Goal: Task Accomplishment & Management: Use online tool/utility

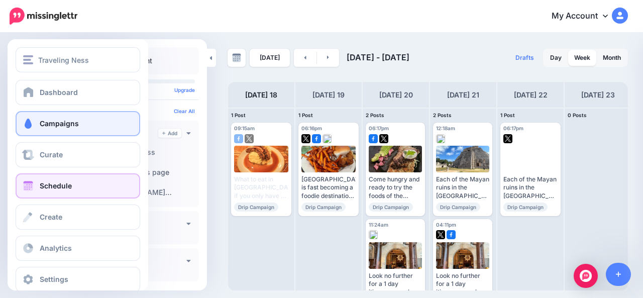
click at [35, 125] on link "Campaigns" at bounding box center [78, 123] width 125 height 25
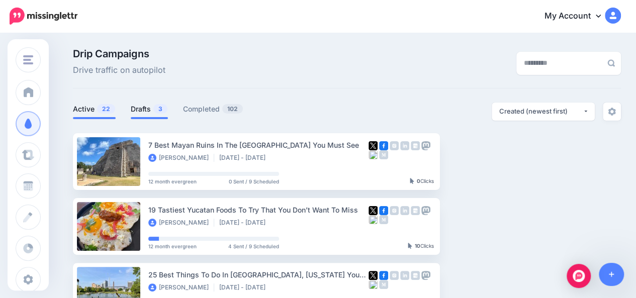
click at [146, 107] on link "Drafts 3" at bounding box center [149, 109] width 37 height 12
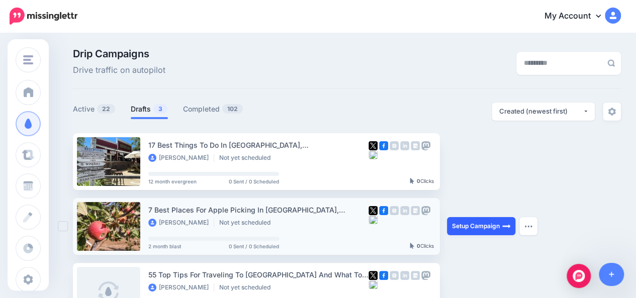
click at [473, 226] on link "Setup Campaign" at bounding box center [481, 226] width 68 height 18
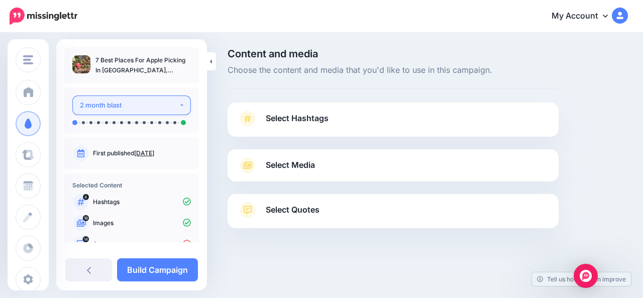
click at [178, 105] on button "2 month blast" at bounding box center [131, 105] width 119 height 20
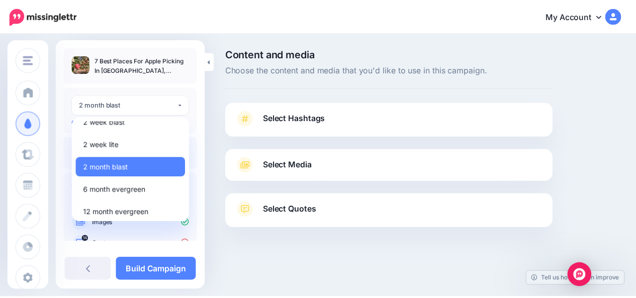
scroll to position [13, 0]
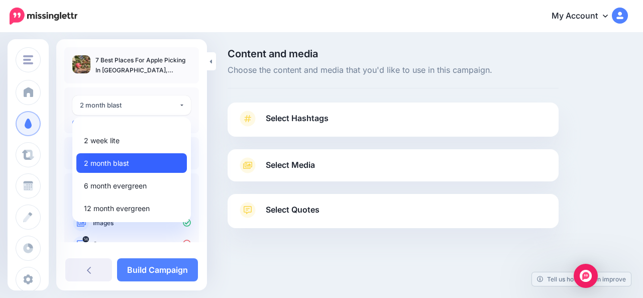
click at [149, 160] on link "2 month blast" at bounding box center [131, 163] width 111 height 20
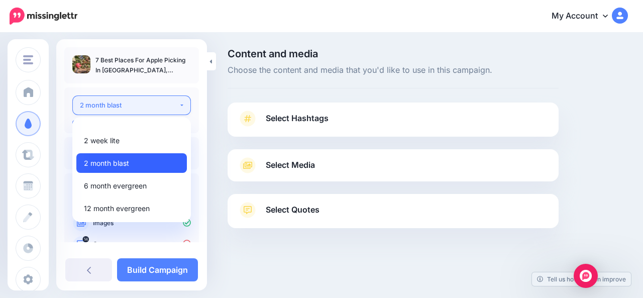
select select "******"
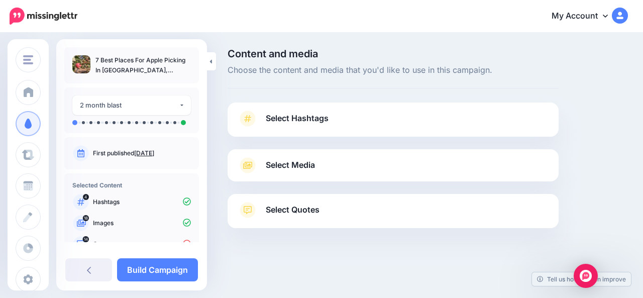
click at [276, 118] on span "Select Hashtags" at bounding box center [297, 119] width 63 height 14
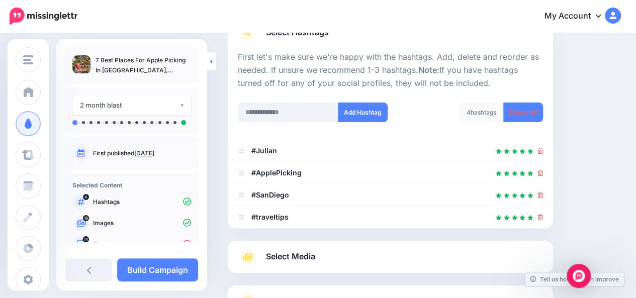
scroll to position [87, 0]
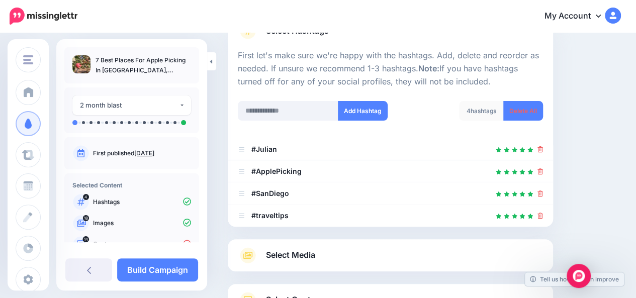
click at [332, 252] on link "Select Media" at bounding box center [390, 255] width 305 height 16
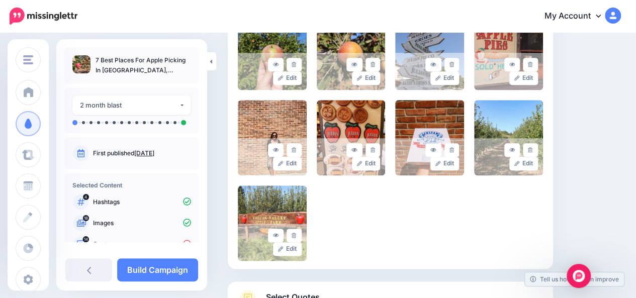
scroll to position [599, 0]
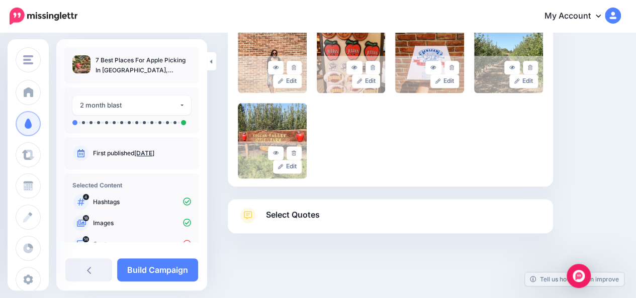
click at [279, 223] on link "Select Quotes" at bounding box center [390, 220] width 305 height 26
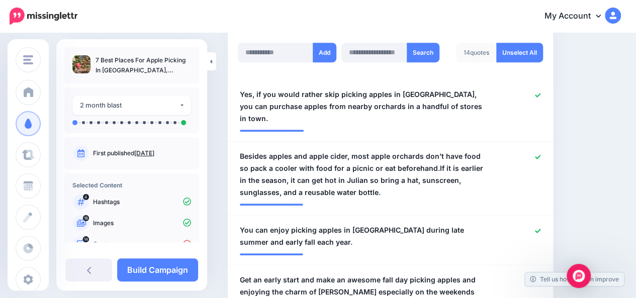
scroll to position [277, 0]
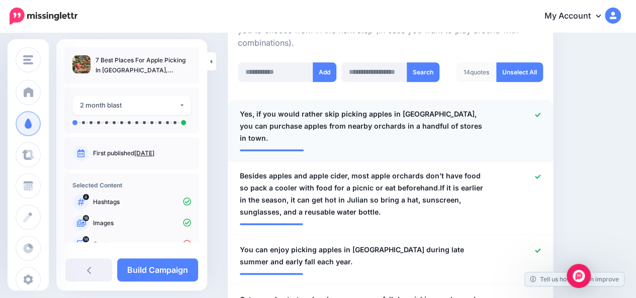
click at [540, 113] on icon at bounding box center [538, 115] width 6 height 6
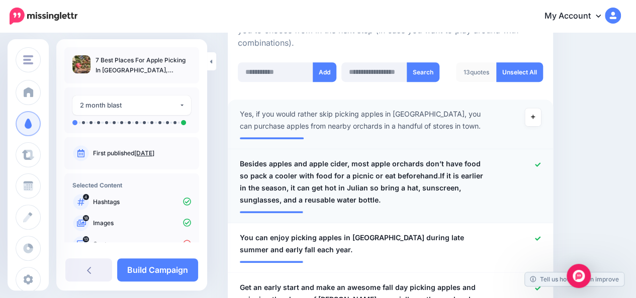
click at [540, 167] on link at bounding box center [538, 164] width 6 height 7
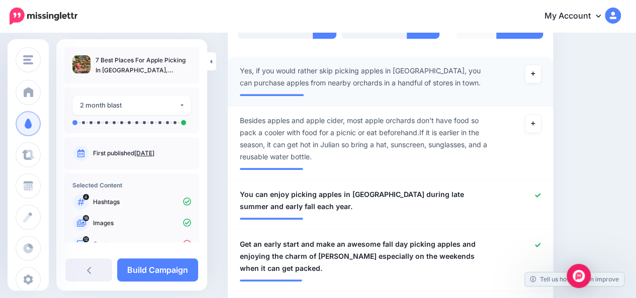
scroll to position [350, 0]
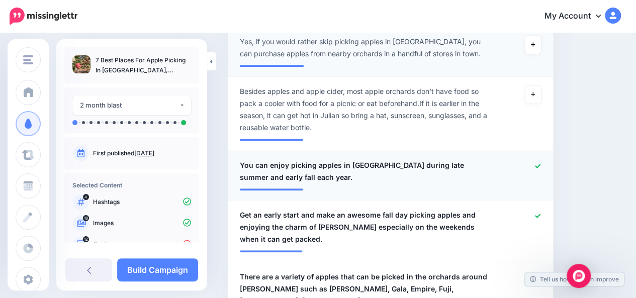
click at [284, 180] on span "You can enjoy picking apples in Julian during late summer and early fall each y…" at bounding box center [364, 171] width 248 height 24
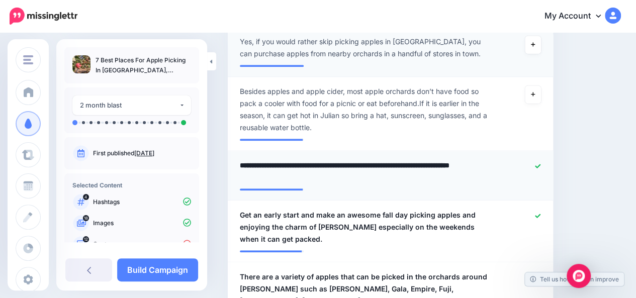
click at [284, 180] on textarea "**********" at bounding box center [366, 171] width 253 height 24
type textarea "**********"
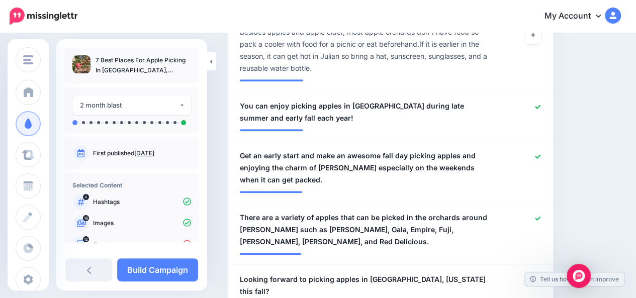
scroll to position [410, 0]
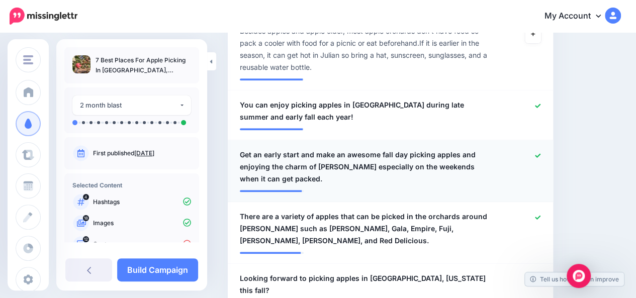
click at [270, 177] on span "Get an early start and make an awesome fall day picking apples and enjoying the…" at bounding box center [364, 167] width 248 height 36
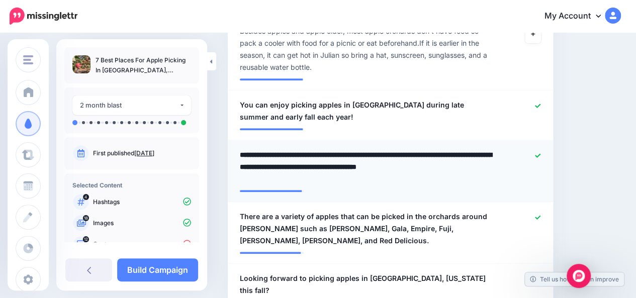
click at [270, 177] on textarea "**********" at bounding box center [366, 167] width 253 height 36
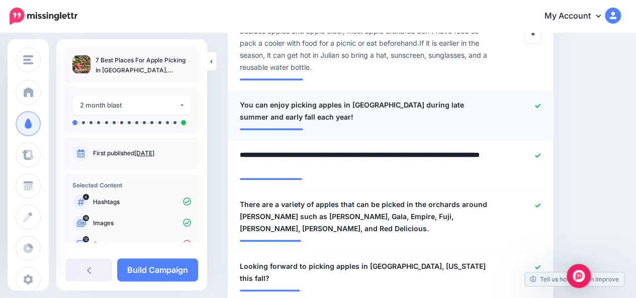
type textarea "**********"
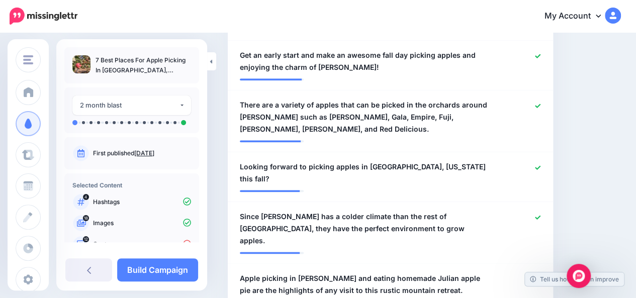
scroll to position [511, 0]
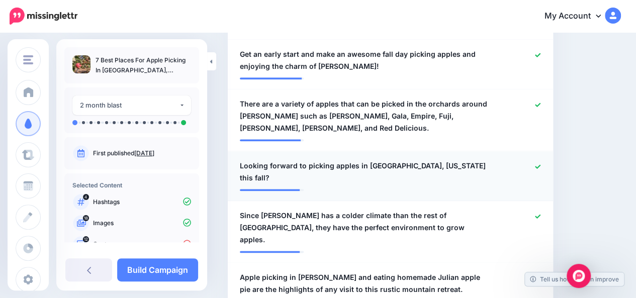
click at [447, 166] on span "Looking forward to picking apples in Julian, California this fall?" at bounding box center [364, 172] width 248 height 24
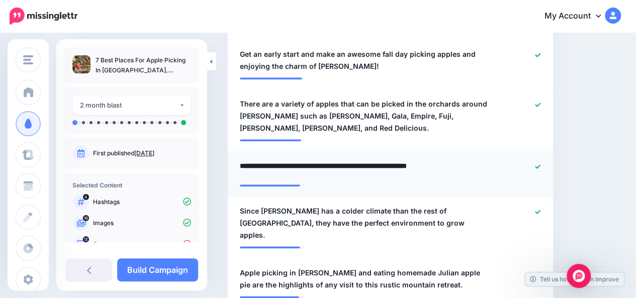
click at [447, 166] on textarea "**********" at bounding box center [366, 170] width 253 height 20
type textarea "**********"
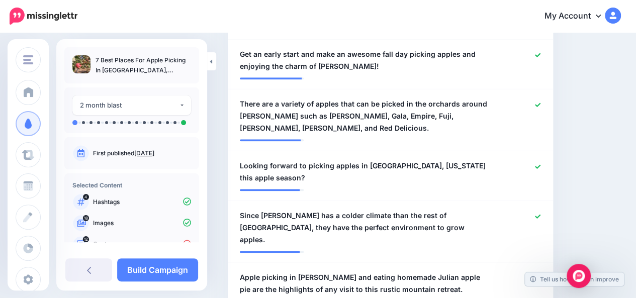
click at [396, 216] on span "Since [PERSON_NAME] has a colder climate than the rest of [GEOGRAPHIC_DATA], th…" at bounding box center [364, 228] width 248 height 36
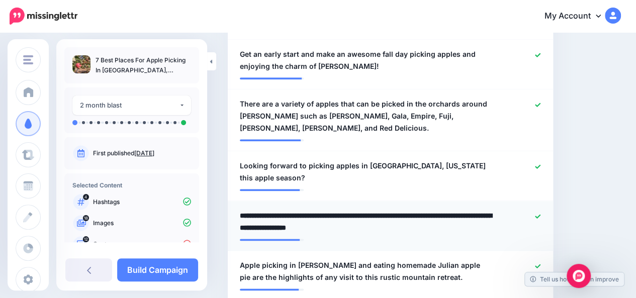
click at [396, 216] on textarea "**********" at bounding box center [366, 222] width 253 height 24
click at [283, 210] on textarea "**********" at bounding box center [366, 222] width 253 height 24
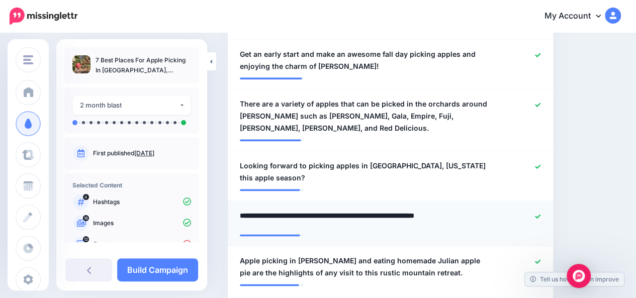
click at [469, 210] on textarea "**********" at bounding box center [366, 220] width 253 height 20
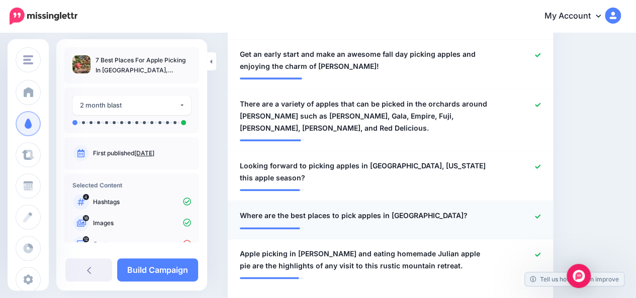
click at [413, 210] on div "**********" at bounding box center [363, 216] width 263 height 13
click at [410, 210] on span "Where are the best places to pick apples in Julian?" at bounding box center [354, 216] width 228 height 12
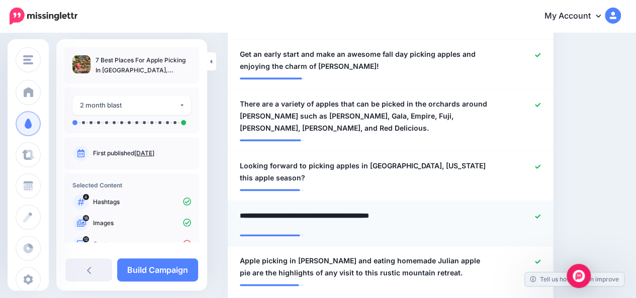
click at [410, 210] on textarea "**********" at bounding box center [366, 220] width 253 height 20
paste textarea "***"
type textarea "**********"
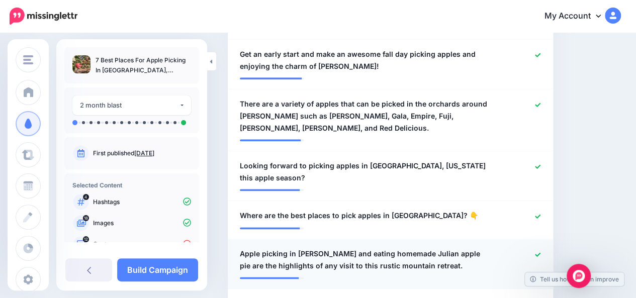
click at [317, 248] on span "Apple picking in Julian and eating homemade Julian apple pie are the highlights…" at bounding box center [364, 260] width 248 height 24
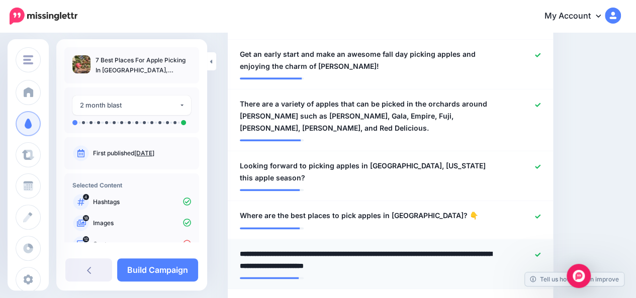
click at [317, 248] on textarea "**********" at bounding box center [366, 260] width 253 height 24
click at [370, 251] on textarea "**********" at bounding box center [366, 260] width 253 height 24
click at [312, 252] on textarea "**********" at bounding box center [366, 260] width 253 height 24
type textarea "**********"
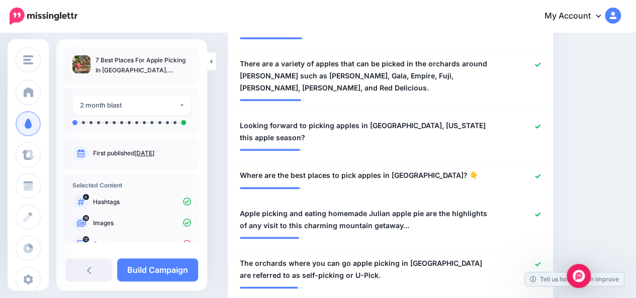
scroll to position [571, 0]
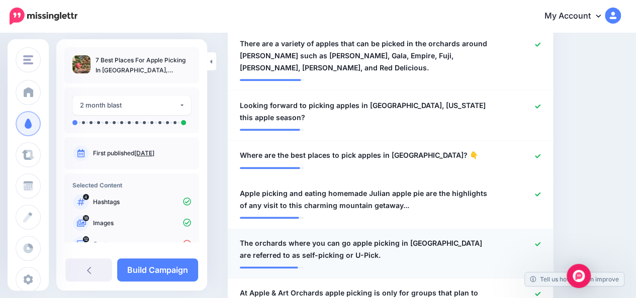
click at [540, 241] on icon at bounding box center [538, 244] width 6 height 6
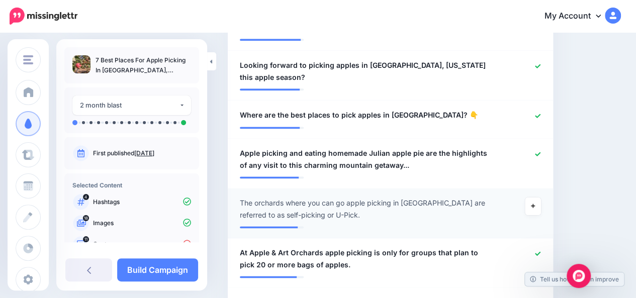
scroll to position [631, 0]
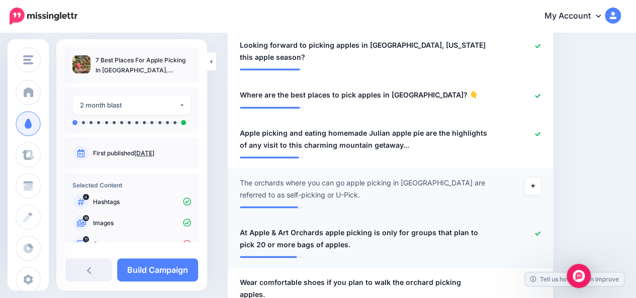
click at [540, 231] on icon at bounding box center [538, 234] width 6 height 6
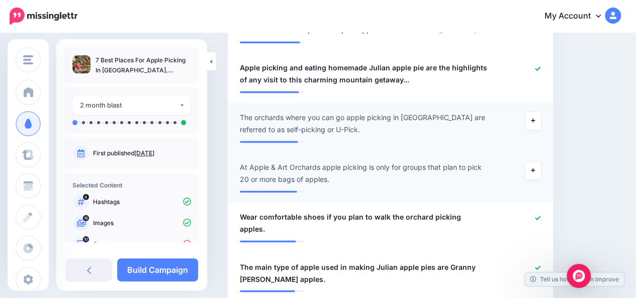
scroll to position [712, 0]
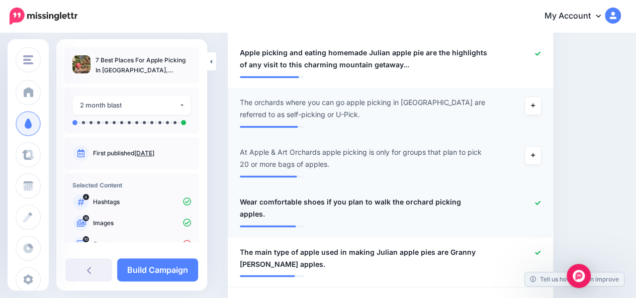
click at [540, 196] on div at bounding box center [522, 208] width 53 height 24
click at [540, 201] on icon at bounding box center [538, 203] width 6 height 4
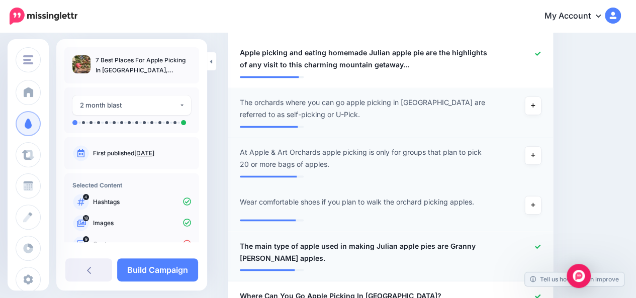
click at [540, 244] on icon at bounding box center [538, 246] width 6 height 4
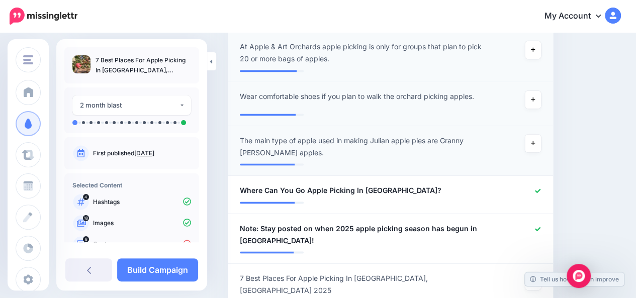
scroll to position [832, 0]
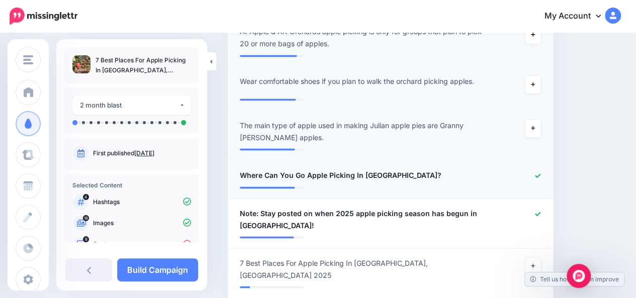
click at [432, 169] on div "**********" at bounding box center [363, 175] width 263 height 13
click at [540, 211] on icon at bounding box center [538, 214] width 6 height 6
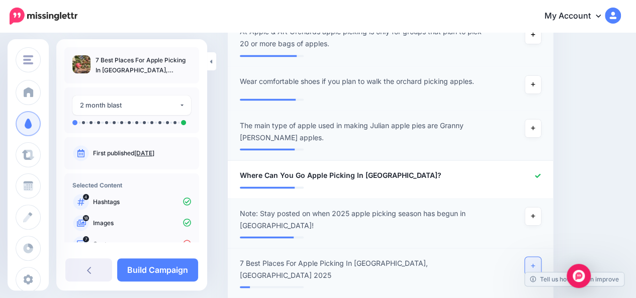
click at [541, 258] on link at bounding box center [533, 266] width 16 height 18
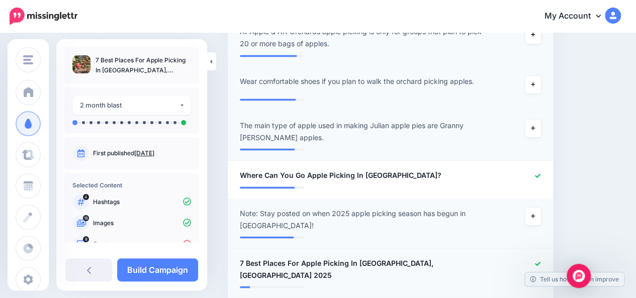
click at [410, 257] on span "7 Best Places For Apple Picking In [GEOGRAPHIC_DATA], [GEOGRAPHIC_DATA] 2025" at bounding box center [364, 269] width 248 height 24
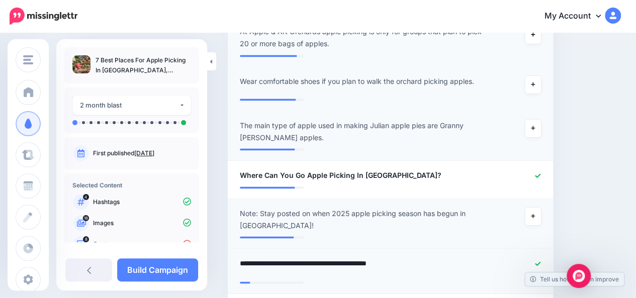
click at [410, 257] on textarea "**********" at bounding box center [366, 267] width 253 height 20
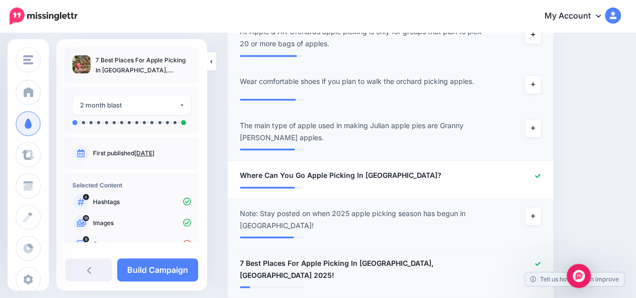
click at [414, 257] on div "**********" at bounding box center [363, 269] width 263 height 24
click at [410, 257] on span "7 Best Places For Apple Picking In Julian, CA 2025!" at bounding box center [364, 269] width 248 height 24
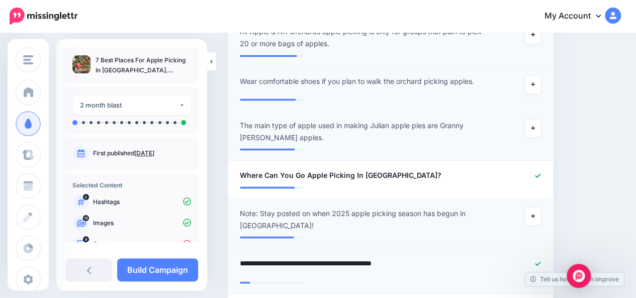
paste textarea "***"
type textarea "**********"
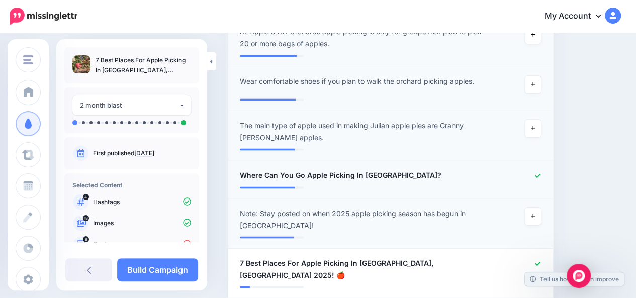
click at [423, 169] on div "**********" at bounding box center [363, 175] width 263 height 13
click at [400, 169] on span "Where Can You Go Apple Picking In San Diego?" at bounding box center [341, 175] width 202 height 12
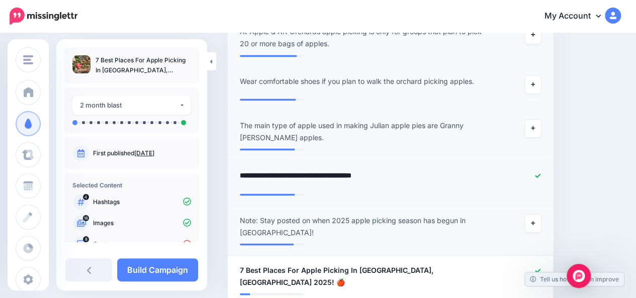
click at [400, 169] on textarea "**********" at bounding box center [366, 179] width 253 height 20
paste textarea "***"
type textarea "**********"
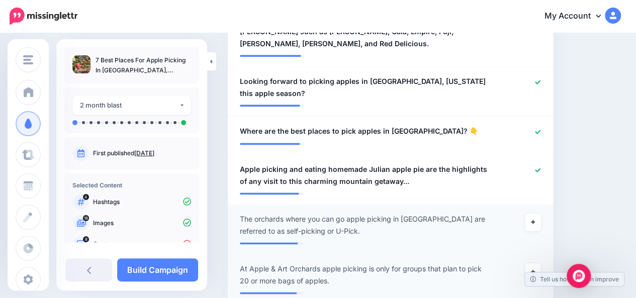
scroll to position [566, 0]
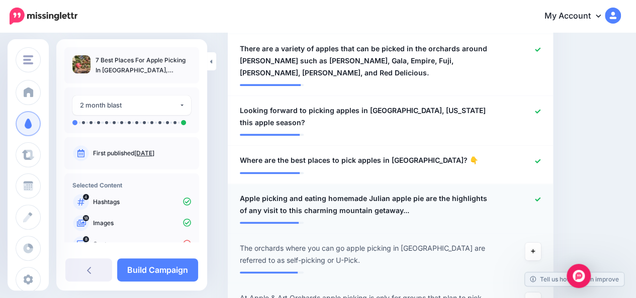
click at [405, 198] on span "Apple picking and eating homemade Julian apple pie are the highlights of any vi…" at bounding box center [364, 205] width 248 height 24
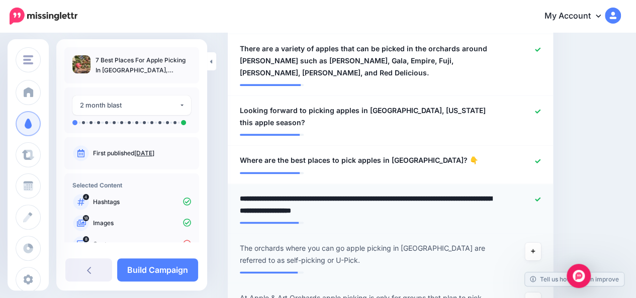
paste textarea "***"
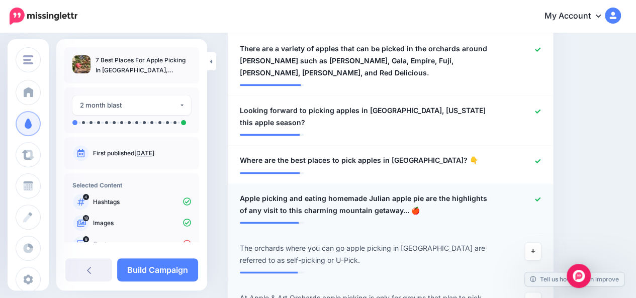
click at [399, 198] on span "Apple picking and eating homemade Julian apple pie are the highlights of any vi…" at bounding box center [364, 205] width 248 height 24
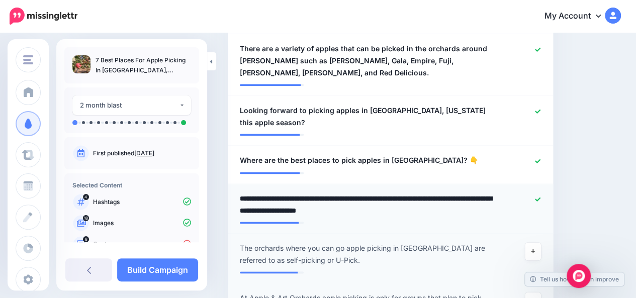
click at [399, 198] on textarea "**********" at bounding box center [366, 205] width 253 height 24
paste textarea "**"
type textarea "**********"
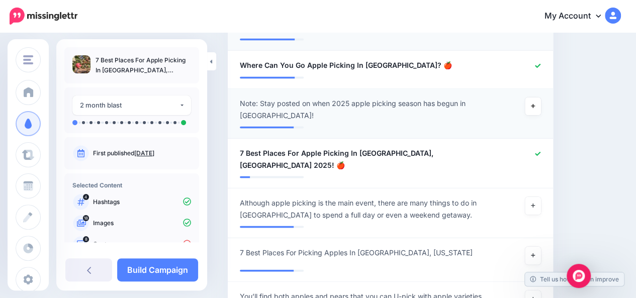
scroll to position [948, 0]
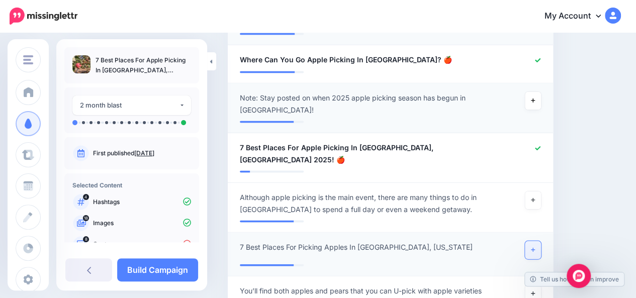
click at [535, 247] on icon at bounding box center [533, 250] width 4 height 6
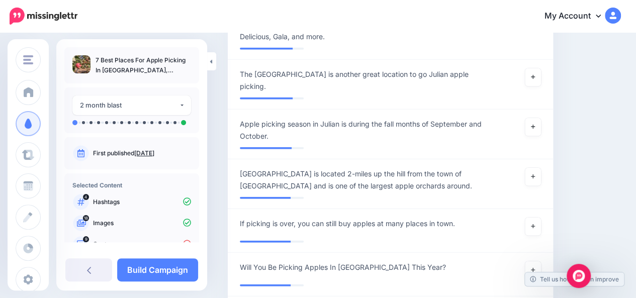
scroll to position [1229, 0]
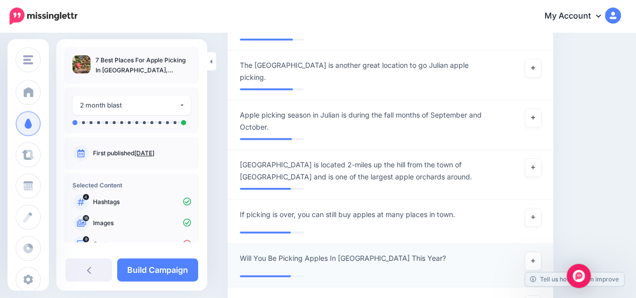
click at [263, 252] on span "Will You Be Picking Apples In Julian This Year?" at bounding box center [343, 258] width 206 height 12
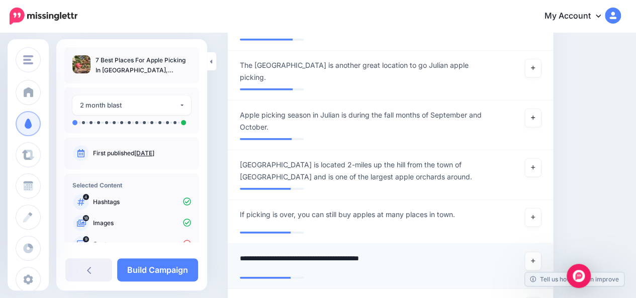
click at [257, 252] on textarea "**********" at bounding box center [366, 262] width 253 height 20
type textarea "**********"
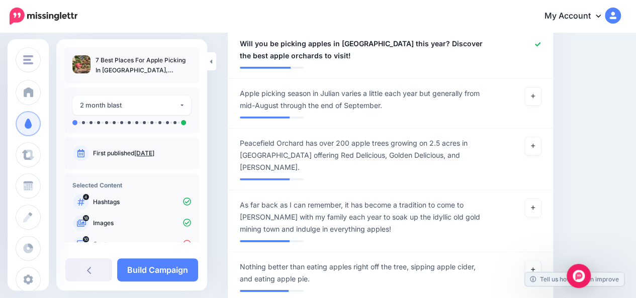
scroll to position [1451, 0]
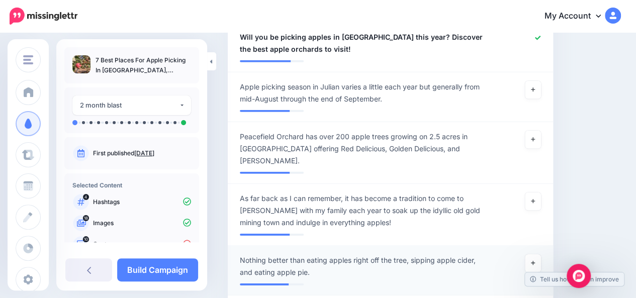
click at [259, 254] on span "Nothing better than eating apples right off the tree, sipping apple cider, and …" at bounding box center [364, 266] width 248 height 24
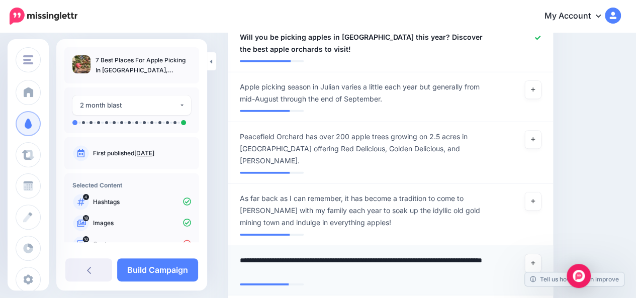
click at [259, 254] on textarea "**********" at bounding box center [366, 266] width 253 height 24
type textarea "**********"
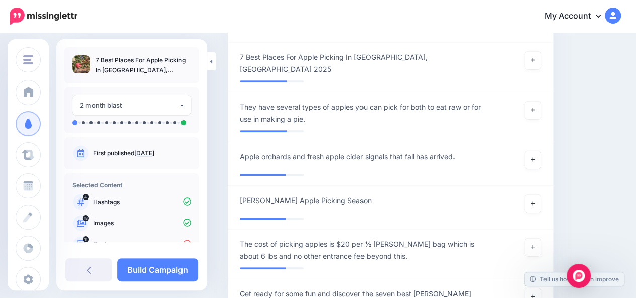
scroll to position [2114, 0]
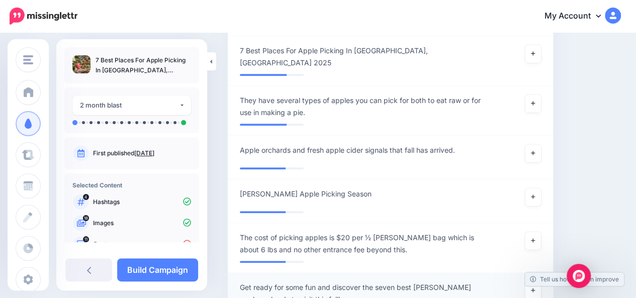
click at [397, 281] on span "Get ready for some fun and discover the seven best Julian apple orchards to vis…" at bounding box center [364, 293] width 248 height 24
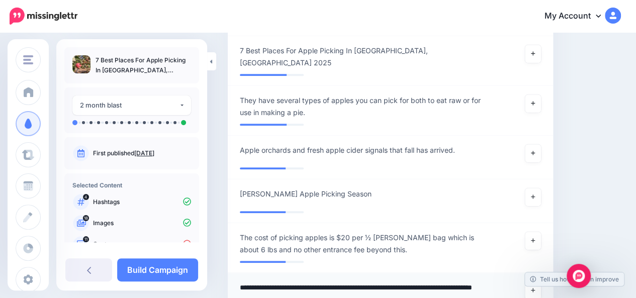
click at [397, 281] on textarea "**********" at bounding box center [366, 293] width 253 height 24
type textarea "**********"
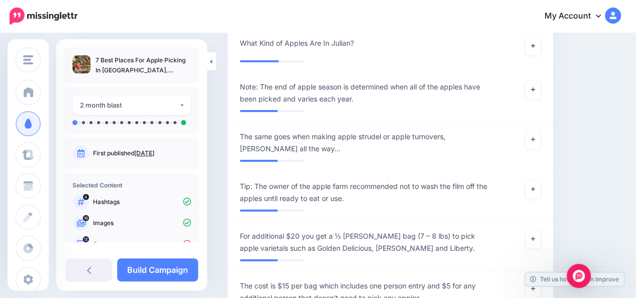
scroll to position [3716, 0]
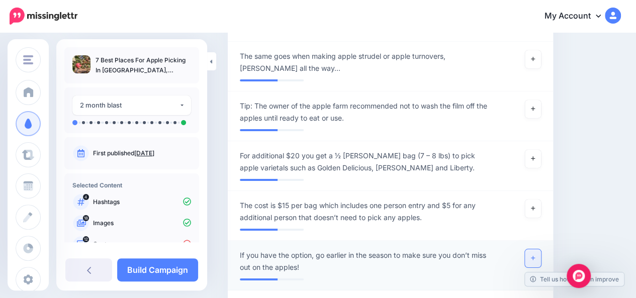
click at [535, 255] on icon at bounding box center [533, 258] width 4 height 6
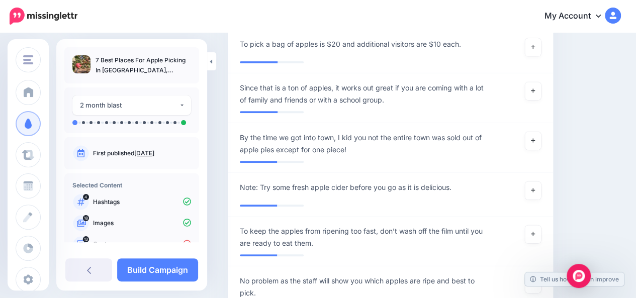
scroll to position [4237, 0]
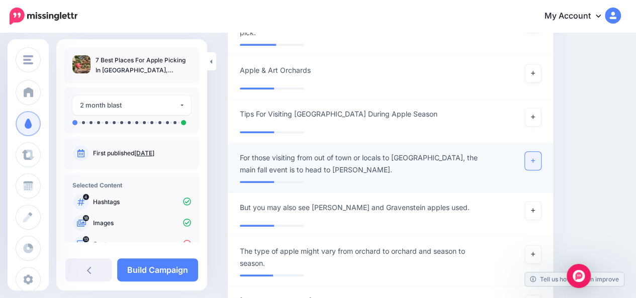
click at [541, 152] on link at bounding box center [533, 161] width 16 height 18
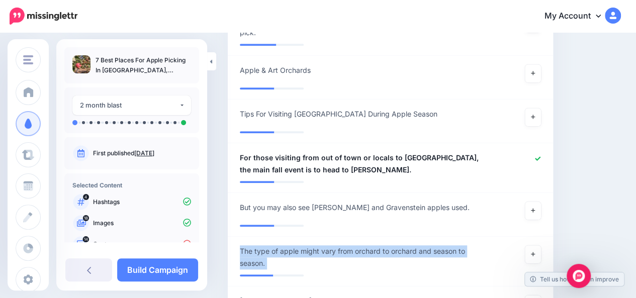
drag, startPoint x: 207, startPoint y: 183, endPoint x: 207, endPoint y: 226, distance: 42.2
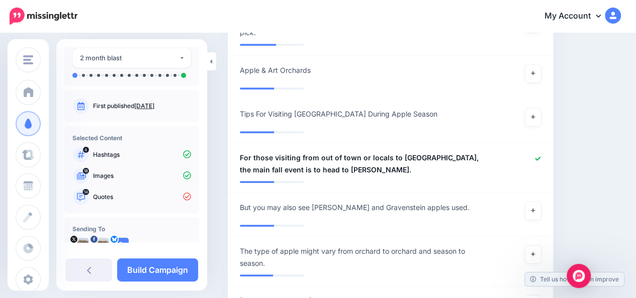
scroll to position [49, 0]
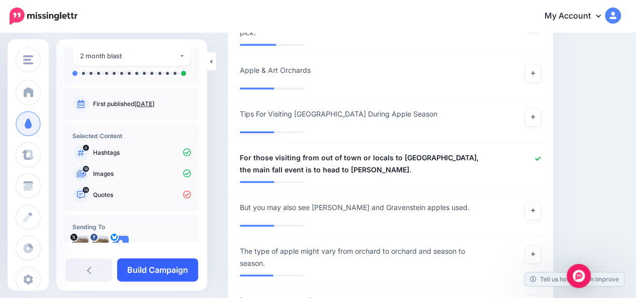
click at [186, 276] on link "Build Campaign" at bounding box center [157, 269] width 81 height 23
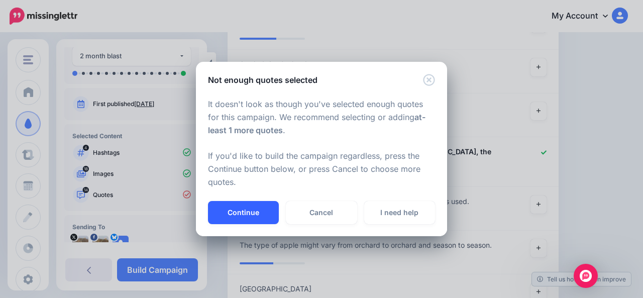
click at [245, 222] on button "Continue" at bounding box center [243, 212] width 71 height 23
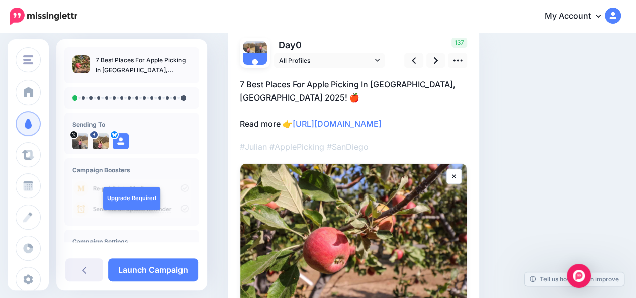
scroll to position [75, 0]
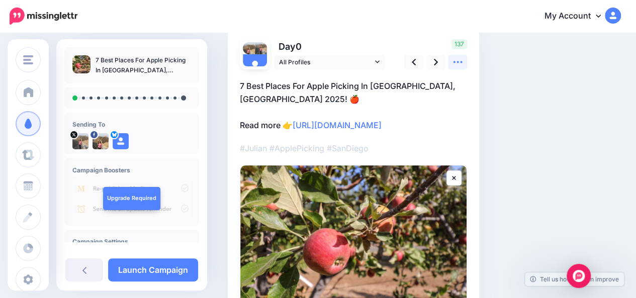
click at [456, 65] on icon at bounding box center [457, 62] width 11 height 11
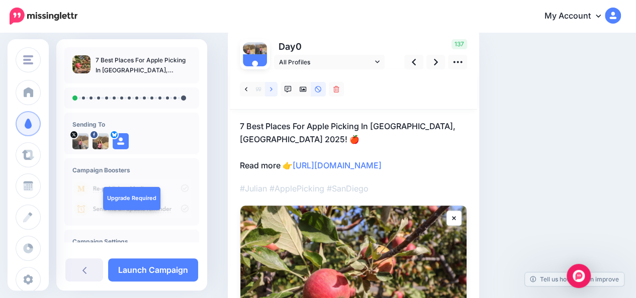
click at [272, 88] on icon at bounding box center [271, 89] width 3 height 7
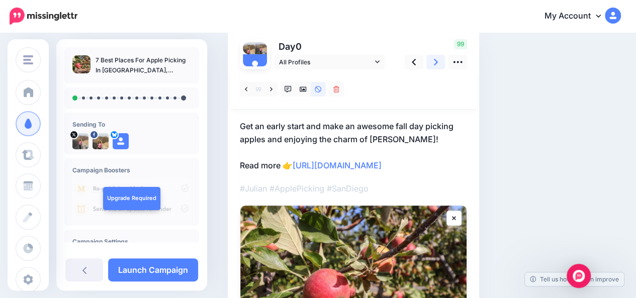
click at [436, 67] on link at bounding box center [435, 62] width 19 height 15
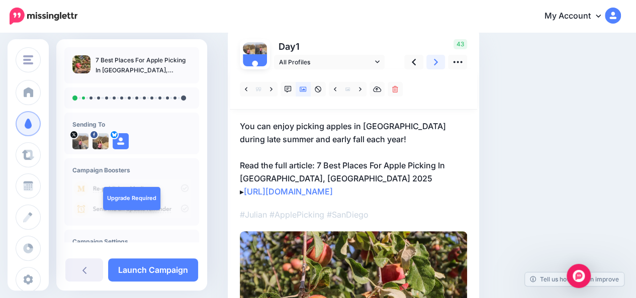
click at [436, 67] on link at bounding box center [435, 62] width 19 height 15
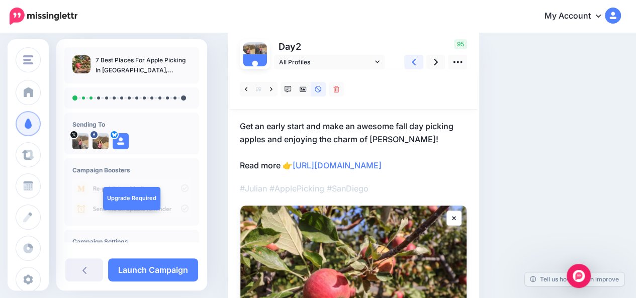
click at [416, 66] on link at bounding box center [413, 62] width 19 height 15
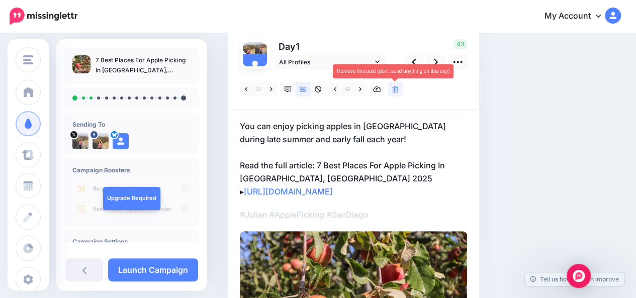
click at [395, 89] on icon at bounding box center [395, 89] width 6 height 7
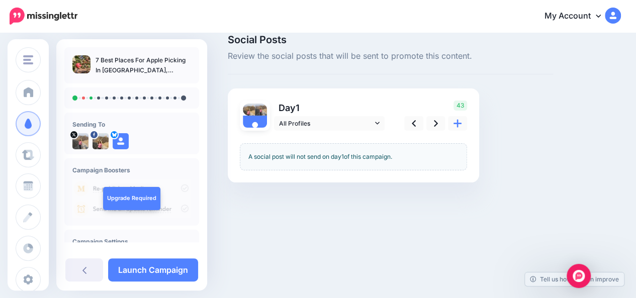
scroll to position [14, 0]
click at [436, 123] on icon at bounding box center [436, 123] width 4 height 7
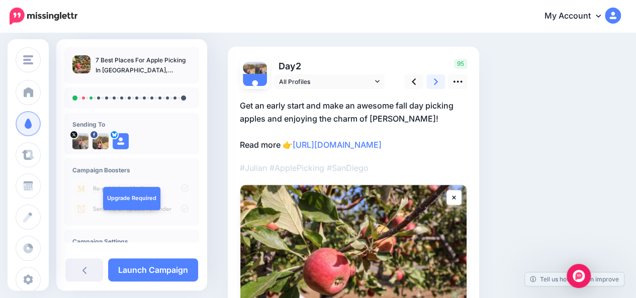
scroll to position [56, 0]
click at [411, 79] on link at bounding box center [413, 81] width 19 height 15
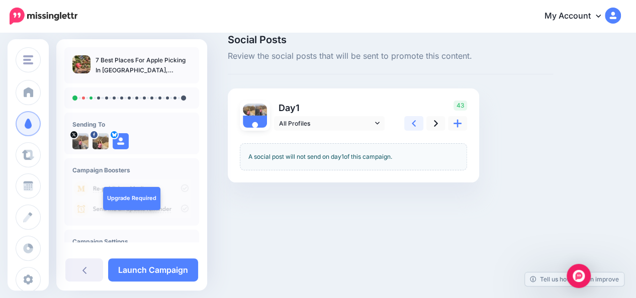
scroll to position [14, 0]
click at [414, 126] on icon at bounding box center [414, 123] width 4 height 11
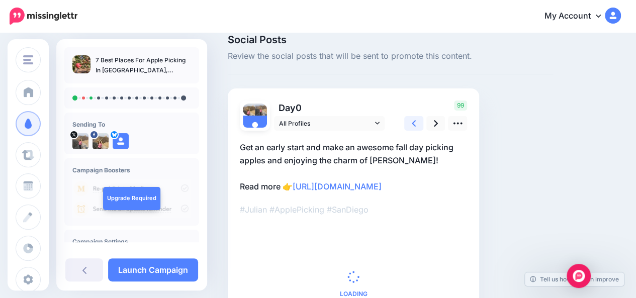
scroll to position [56, 0]
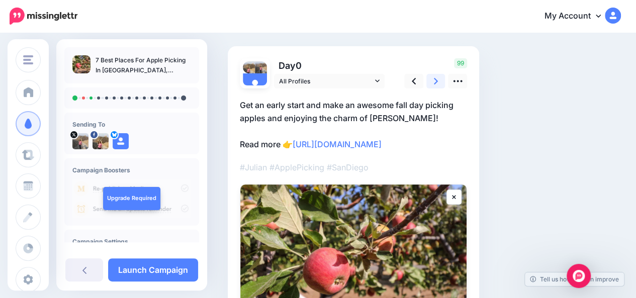
click at [437, 83] on icon at bounding box center [436, 81] width 4 height 11
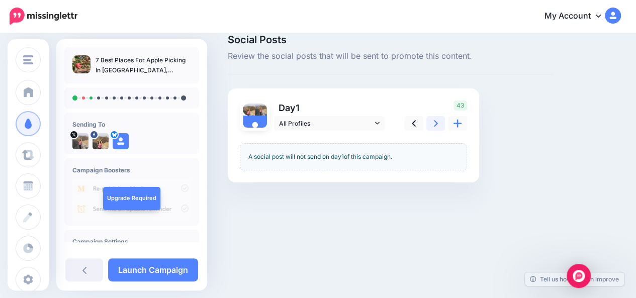
scroll to position [14, 0]
click at [439, 125] on link at bounding box center [435, 123] width 19 height 15
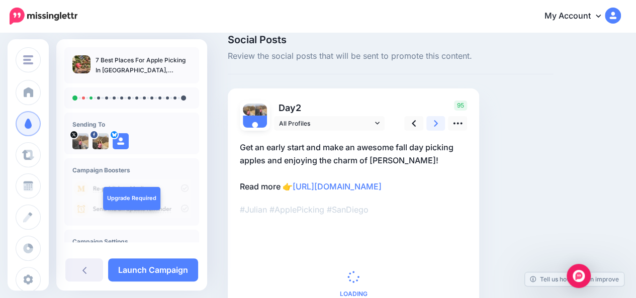
scroll to position [56, 0]
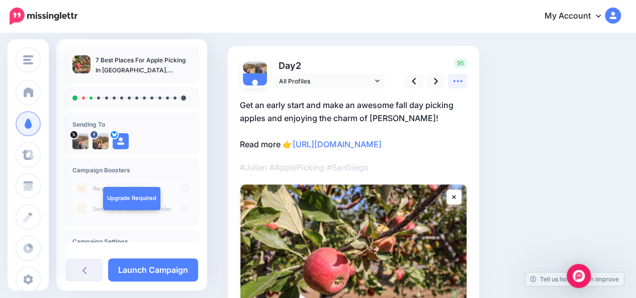
click at [455, 83] on icon at bounding box center [457, 81] width 11 height 11
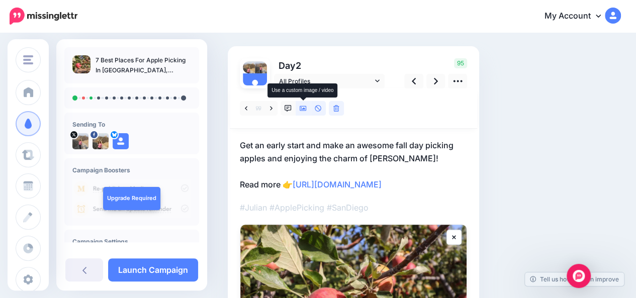
click at [305, 110] on icon at bounding box center [303, 108] width 7 height 5
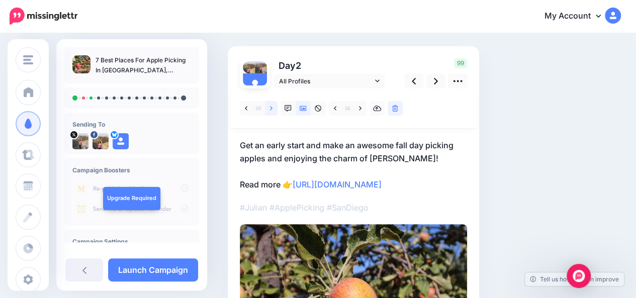
click at [270, 110] on icon at bounding box center [271, 108] width 3 height 7
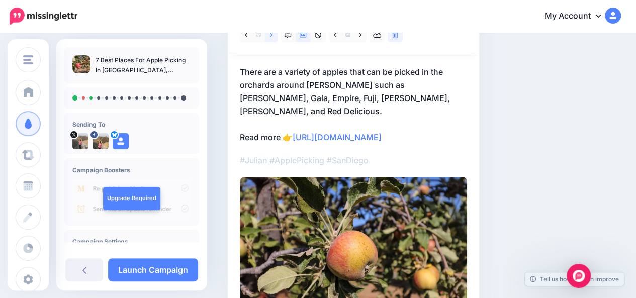
scroll to position [129, 0]
click at [360, 39] on link at bounding box center [360, 35] width 13 height 15
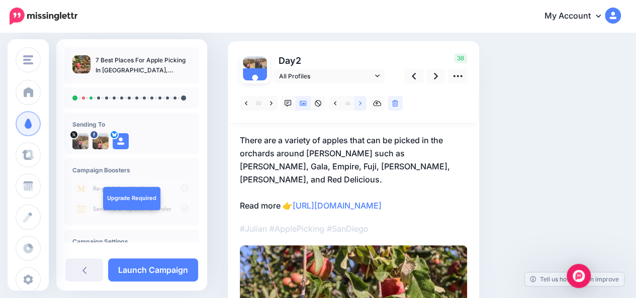
scroll to position [60, 0]
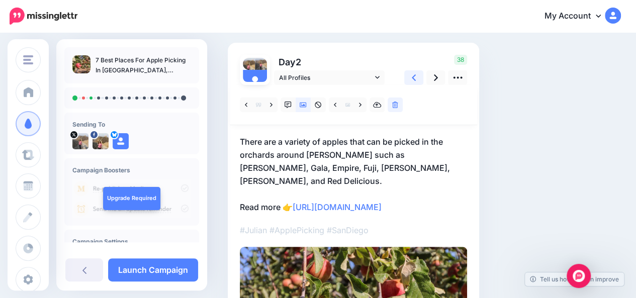
click at [417, 79] on link at bounding box center [413, 77] width 19 height 15
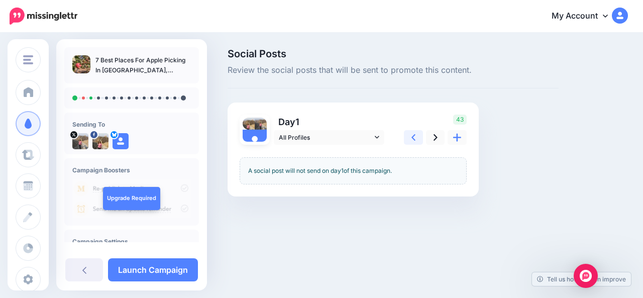
click at [413, 141] on icon at bounding box center [414, 137] width 4 height 11
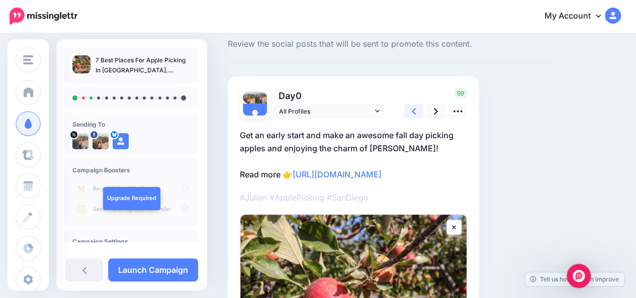
scroll to position [25, 0]
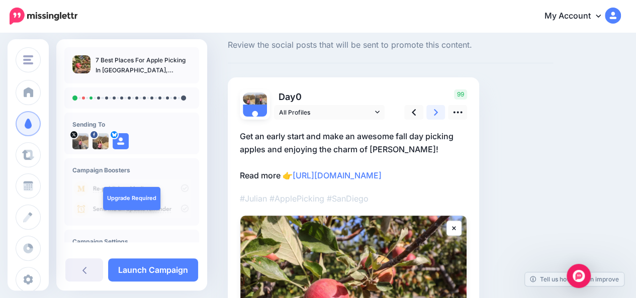
click at [436, 115] on icon at bounding box center [436, 112] width 4 height 11
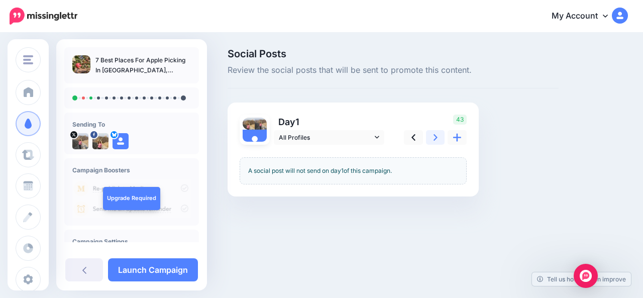
click at [436, 140] on icon at bounding box center [436, 137] width 4 height 11
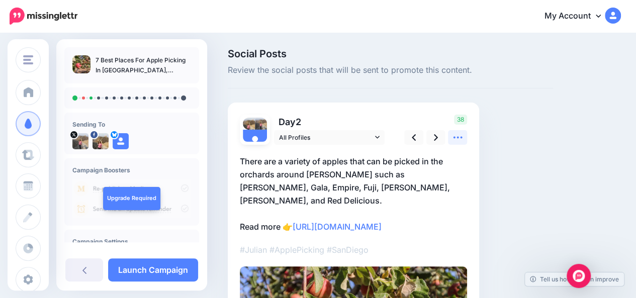
click at [456, 141] on icon at bounding box center [457, 137] width 11 height 11
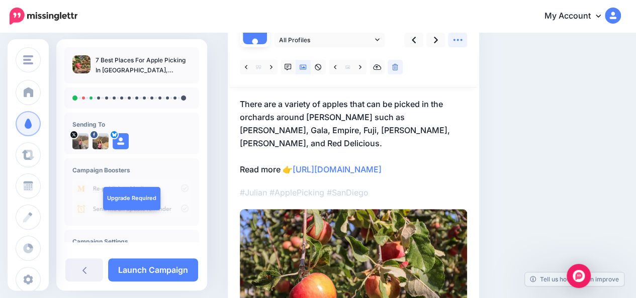
scroll to position [94, 0]
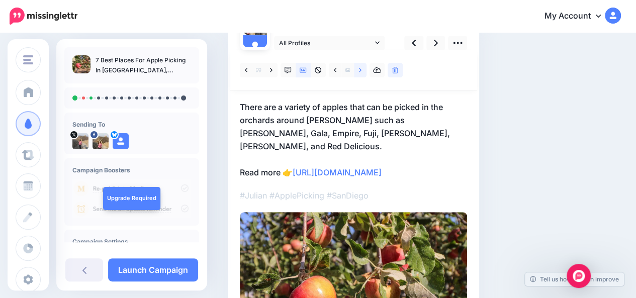
click at [361, 72] on icon at bounding box center [360, 70] width 3 height 7
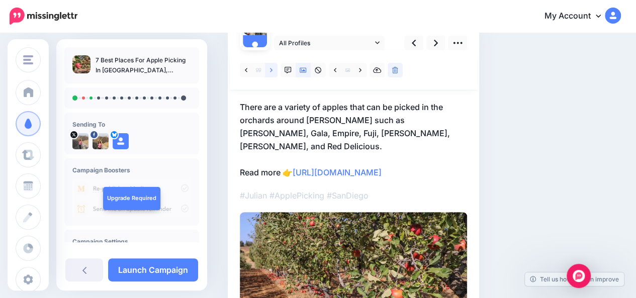
click at [270, 70] on icon at bounding box center [271, 70] width 3 height 7
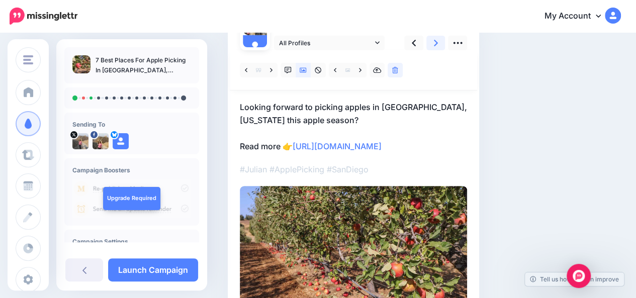
click at [435, 48] on link at bounding box center [435, 43] width 19 height 15
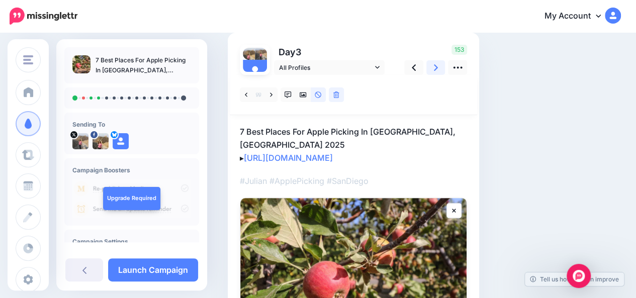
scroll to position [69, 0]
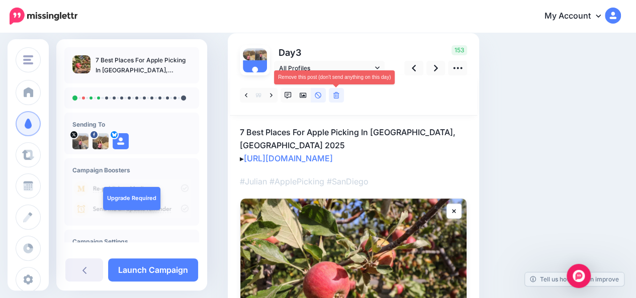
click at [338, 97] on icon at bounding box center [336, 95] width 6 height 7
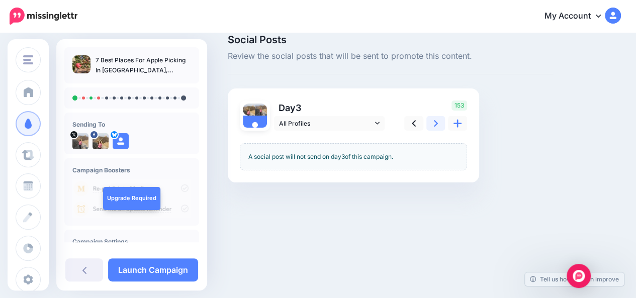
click at [434, 122] on icon at bounding box center [436, 123] width 4 height 11
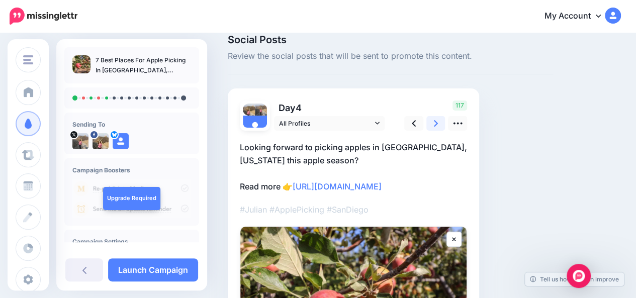
click at [440, 124] on link at bounding box center [435, 123] width 19 height 15
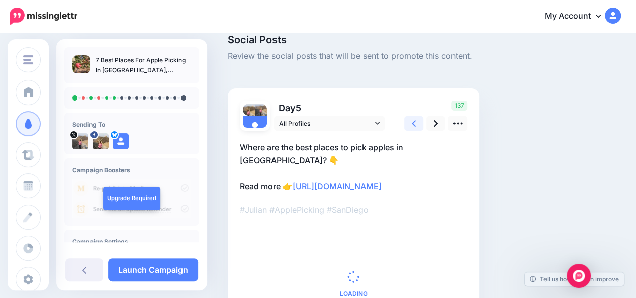
click at [415, 124] on icon at bounding box center [414, 123] width 4 height 11
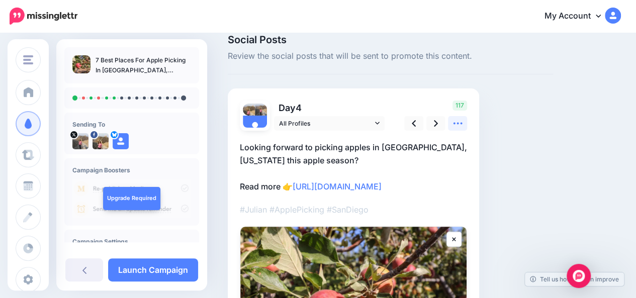
click at [457, 126] on icon at bounding box center [457, 123] width 11 height 11
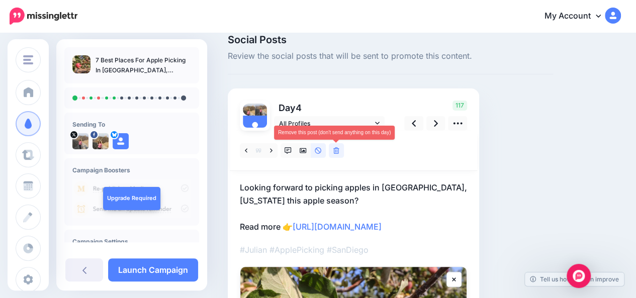
click at [339, 153] on link at bounding box center [336, 150] width 15 height 15
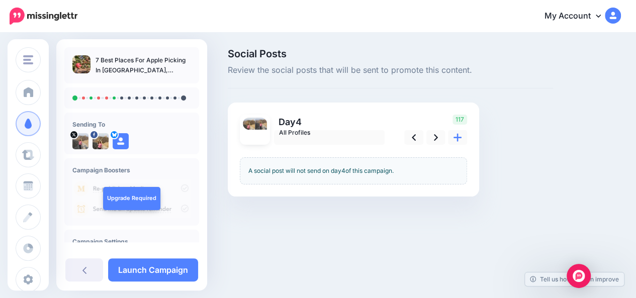
scroll to position [0, 0]
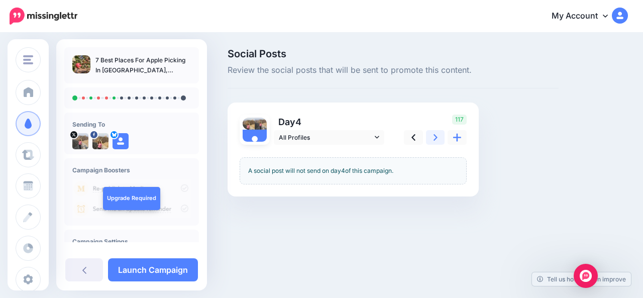
click at [435, 139] on icon at bounding box center [436, 137] width 4 height 7
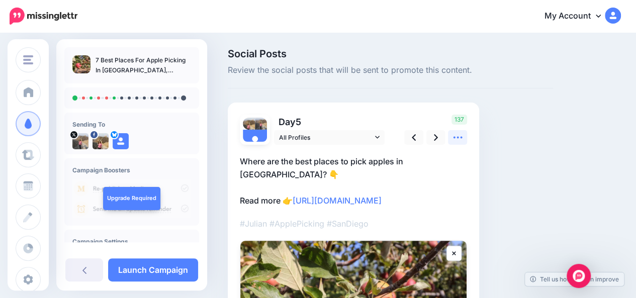
click at [464, 137] on link at bounding box center [457, 137] width 19 height 15
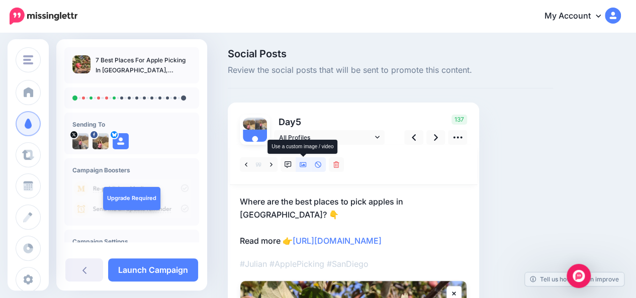
click at [304, 169] on link at bounding box center [303, 164] width 15 height 15
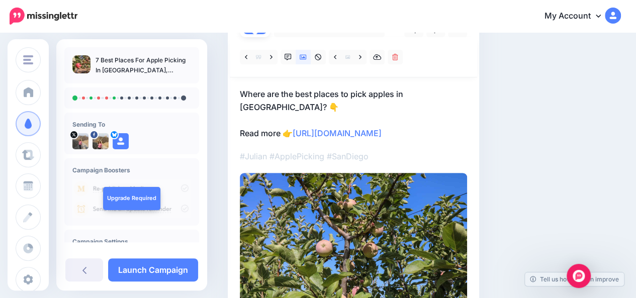
scroll to position [106, 0]
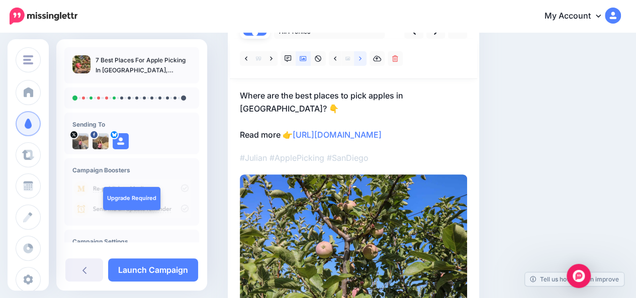
click at [360, 57] on icon at bounding box center [360, 58] width 3 height 4
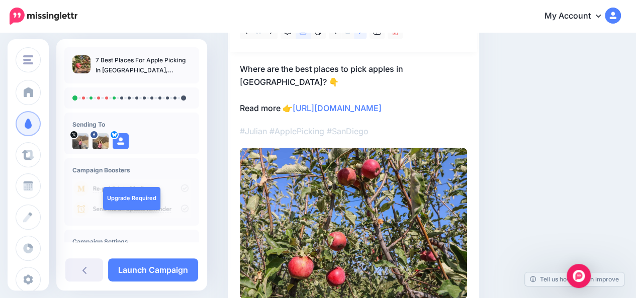
scroll to position [132, 0]
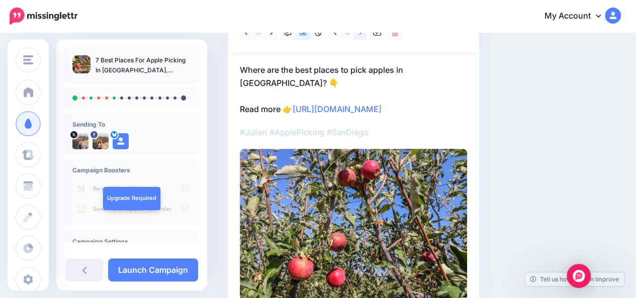
click at [362, 38] on link at bounding box center [360, 33] width 13 height 15
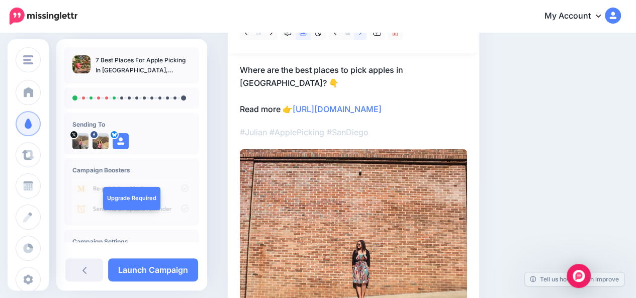
click at [362, 38] on link at bounding box center [360, 33] width 13 height 15
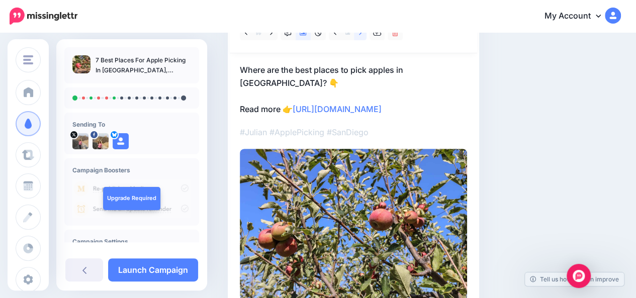
click at [362, 38] on link at bounding box center [360, 33] width 13 height 15
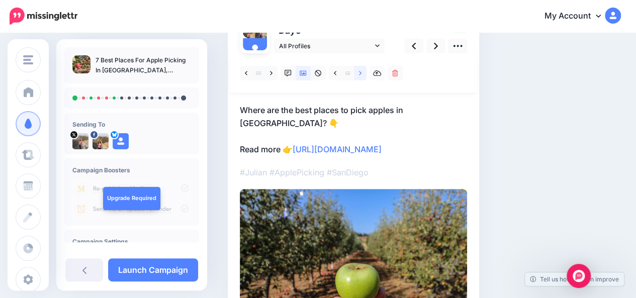
scroll to position [84, 0]
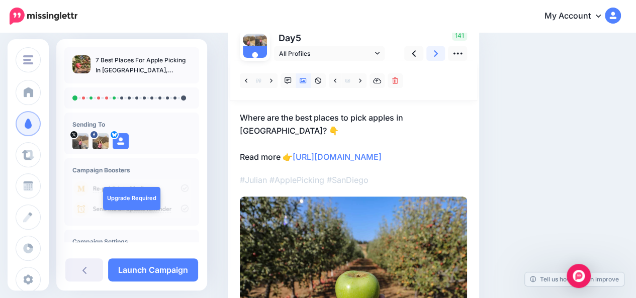
click at [437, 53] on link at bounding box center [435, 53] width 19 height 15
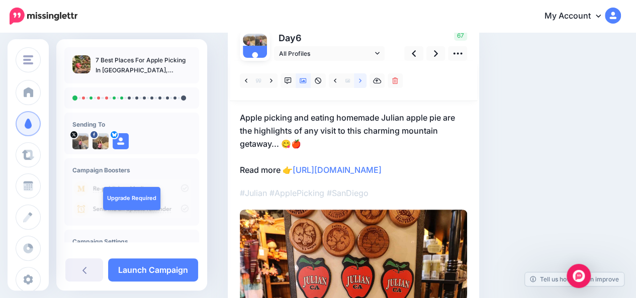
click at [362, 81] on link at bounding box center [360, 80] width 13 height 15
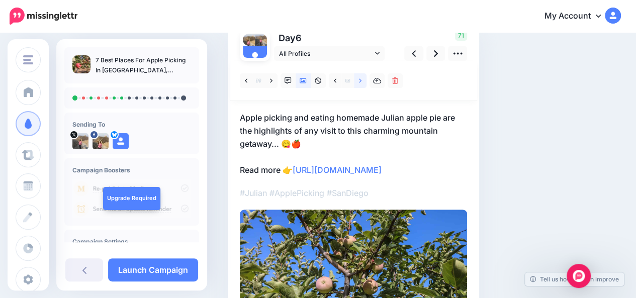
click at [362, 81] on link at bounding box center [360, 80] width 13 height 15
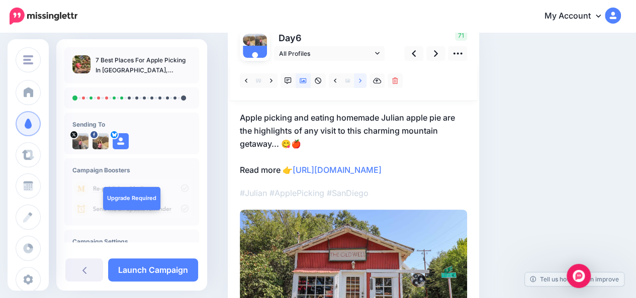
click at [362, 81] on link at bounding box center [360, 80] width 13 height 15
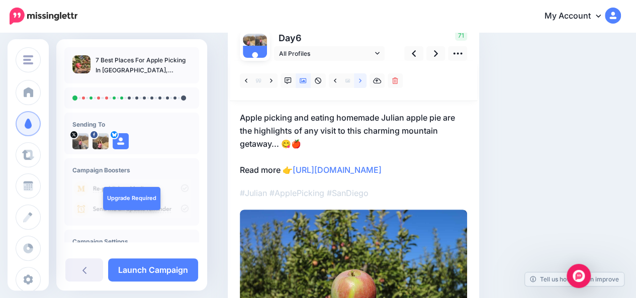
click at [362, 81] on link at bounding box center [360, 80] width 13 height 15
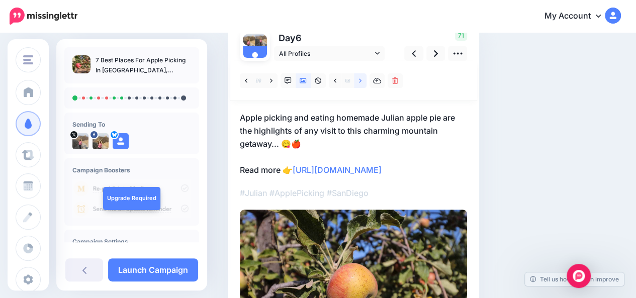
click at [362, 81] on link at bounding box center [360, 80] width 13 height 15
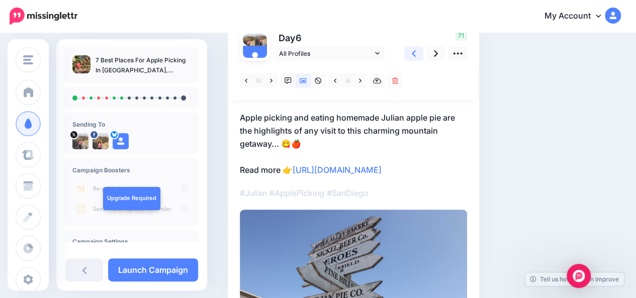
click at [416, 54] on link at bounding box center [413, 53] width 19 height 15
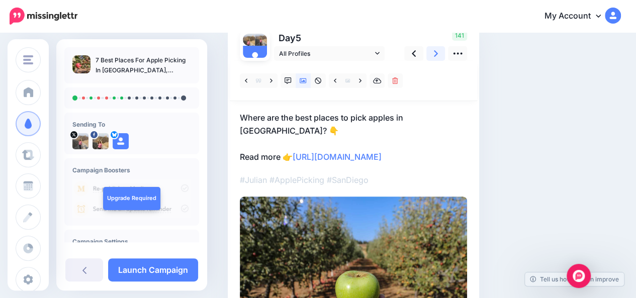
click at [439, 52] on link at bounding box center [435, 53] width 19 height 15
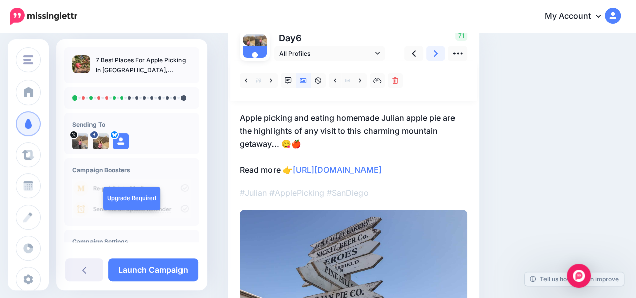
click at [439, 52] on link at bounding box center [435, 53] width 19 height 15
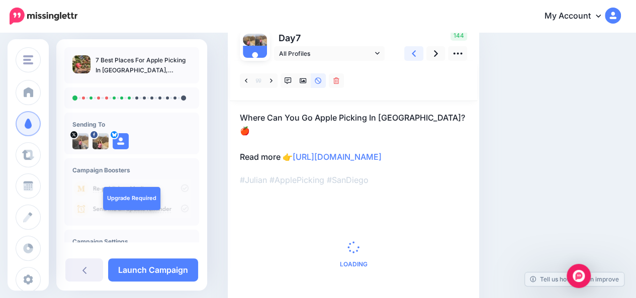
click at [414, 56] on icon at bounding box center [414, 53] width 4 height 11
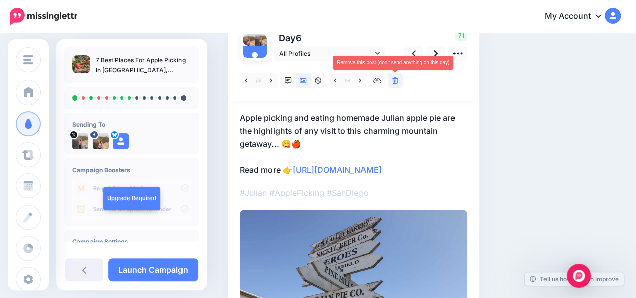
click at [396, 83] on icon at bounding box center [395, 80] width 6 height 7
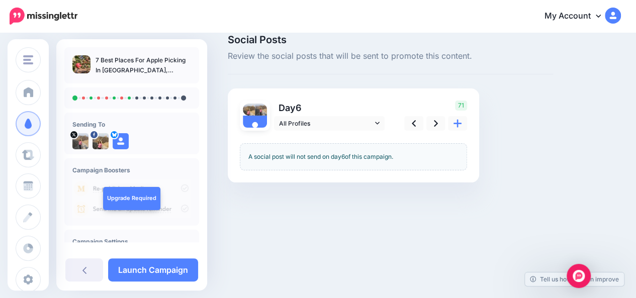
scroll to position [14, 0]
click at [436, 122] on icon at bounding box center [436, 123] width 4 height 7
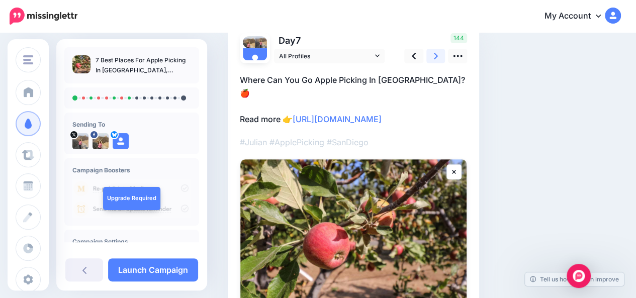
scroll to position [86, 0]
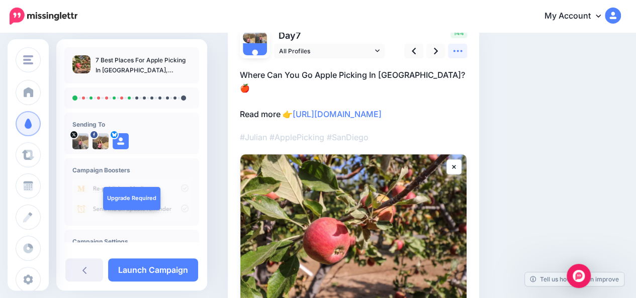
click at [458, 53] on icon at bounding box center [457, 51] width 11 height 11
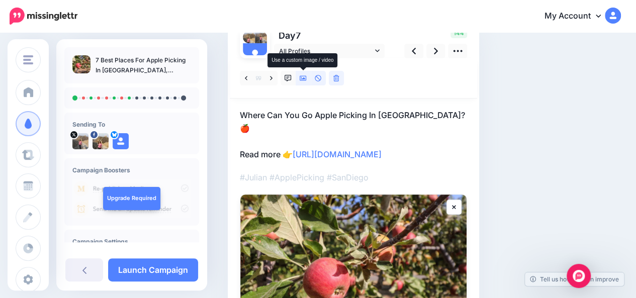
click at [303, 78] on icon at bounding box center [303, 78] width 7 height 7
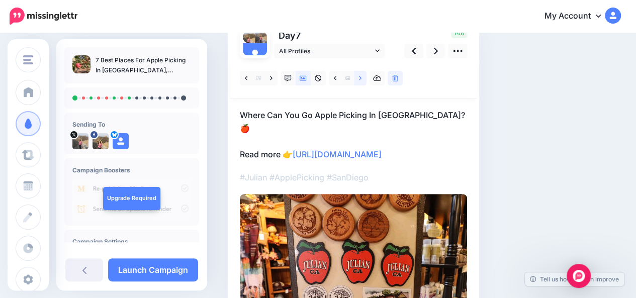
click at [361, 78] on icon at bounding box center [360, 78] width 3 height 4
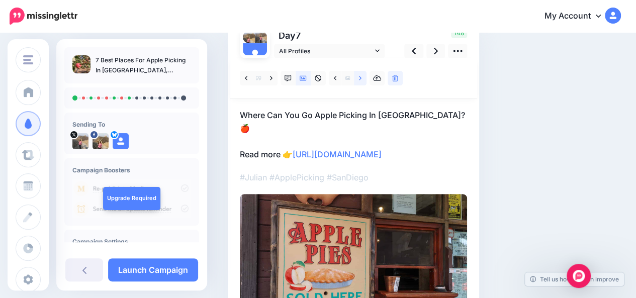
click at [361, 78] on icon at bounding box center [360, 78] width 3 height 4
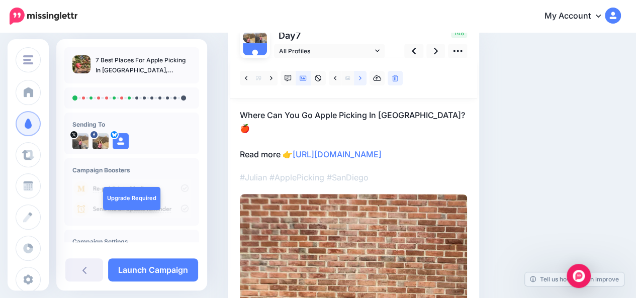
click at [361, 78] on icon at bounding box center [360, 78] width 3 height 4
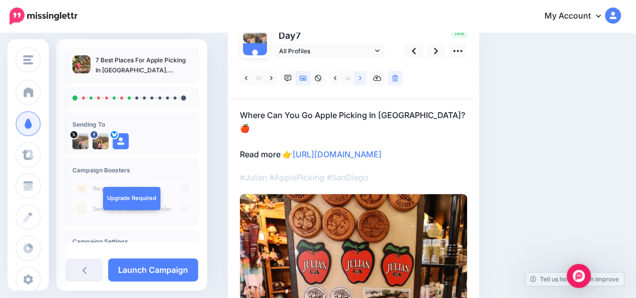
click at [361, 78] on icon at bounding box center [360, 78] width 3 height 4
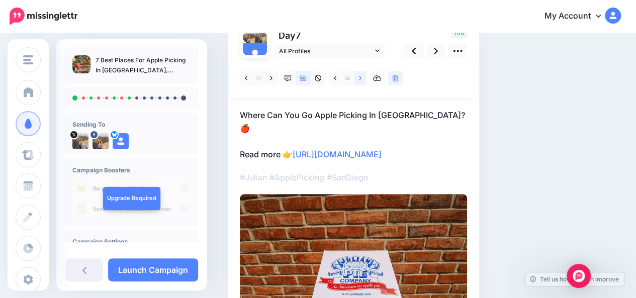
click at [361, 78] on icon at bounding box center [360, 78] width 3 height 4
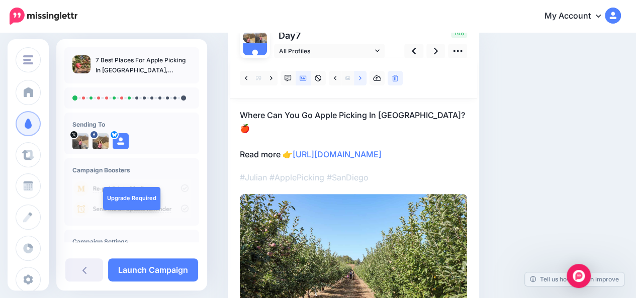
click at [361, 78] on icon at bounding box center [360, 78] width 3 height 4
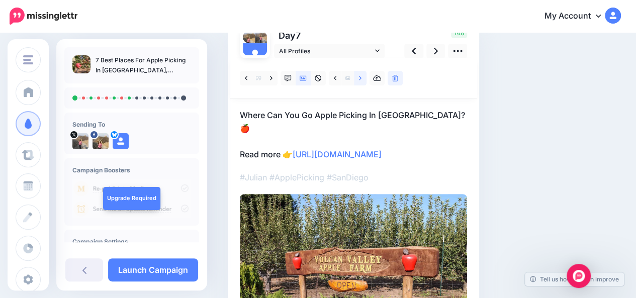
click at [361, 78] on icon at bounding box center [360, 78] width 3 height 4
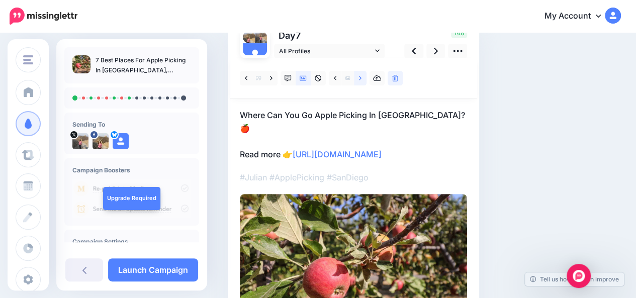
click at [361, 78] on icon at bounding box center [360, 78] width 3 height 4
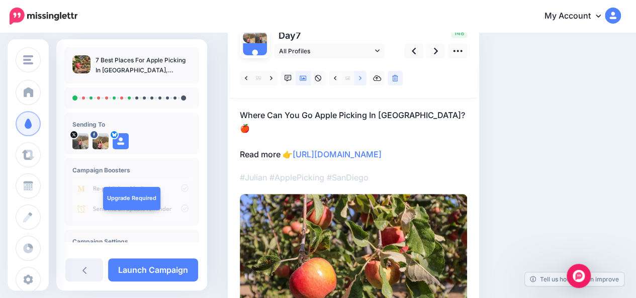
click at [361, 78] on icon at bounding box center [360, 78] width 3 height 4
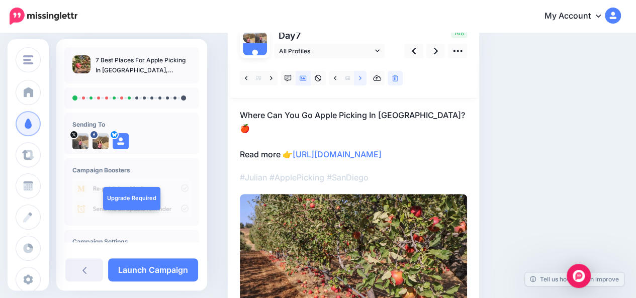
click at [361, 78] on icon at bounding box center [360, 78] width 3 height 4
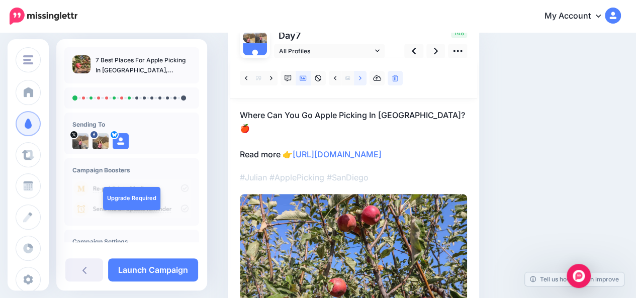
click at [361, 78] on icon at bounding box center [360, 78] width 3 height 4
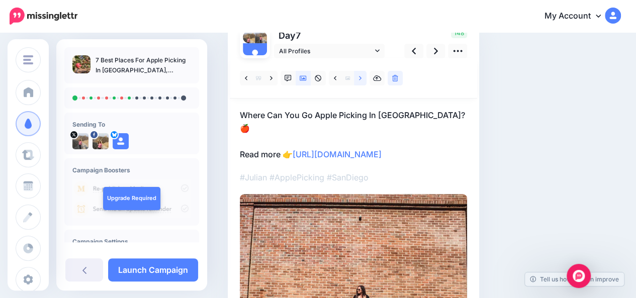
click at [361, 78] on icon at bounding box center [360, 78] width 3 height 4
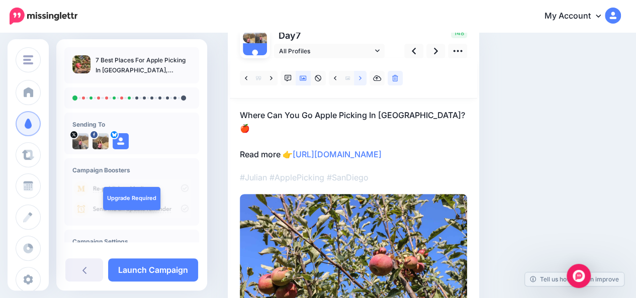
click at [361, 78] on icon at bounding box center [360, 78] width 3 height 4
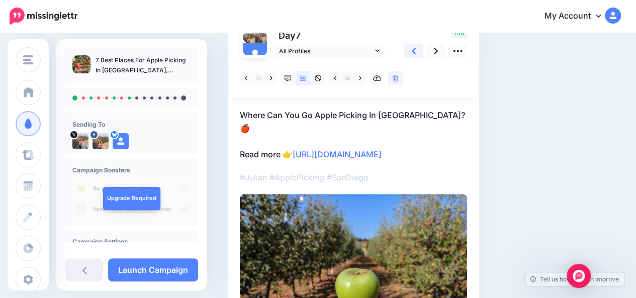
click at [414, 53] on icon at bounding box center [414, 51] width 4 height 7
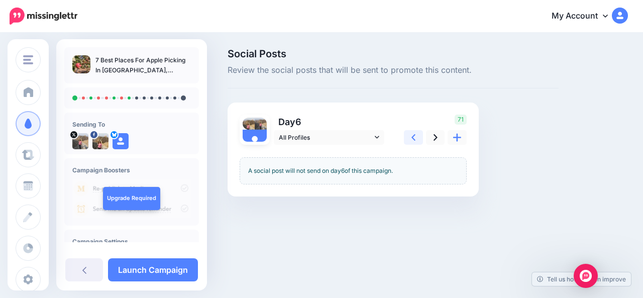
click at [413, 137] on icon at bounding box center [414, 137] width 4 height 11
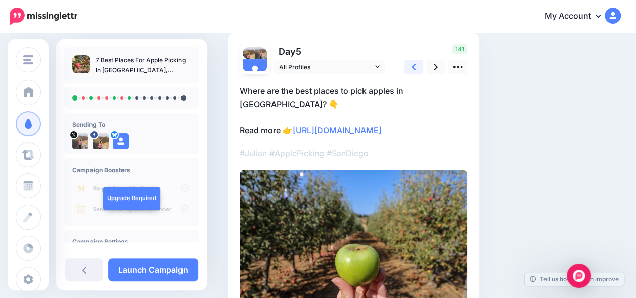
scroll to position [69, 0]
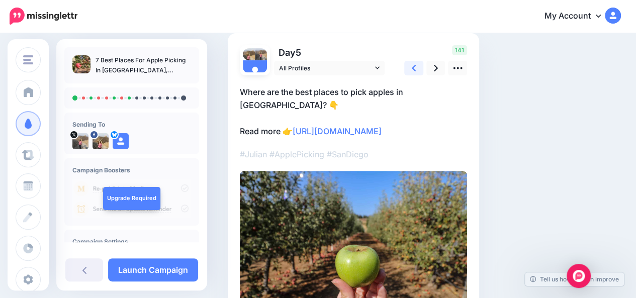
click at [413, 71] on icon at bounding box center [414, 68] width 4 height 11
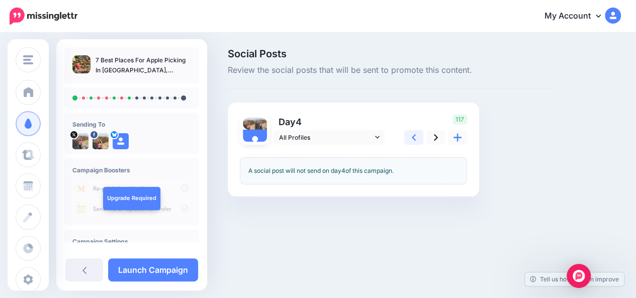
scroll to position [0, 0]
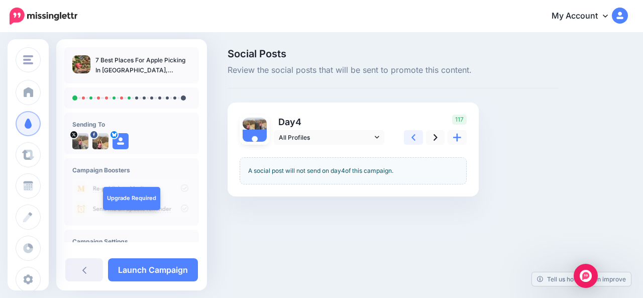
click at [415, 140] on icon at bounding box center [414, 137] width 4 height 7
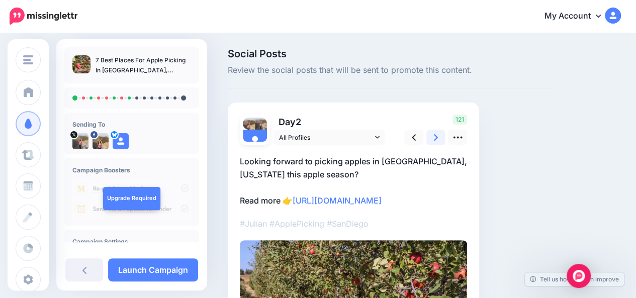
click at [434, 140] on icon at bounding box center [436, 137] width 4 height 7
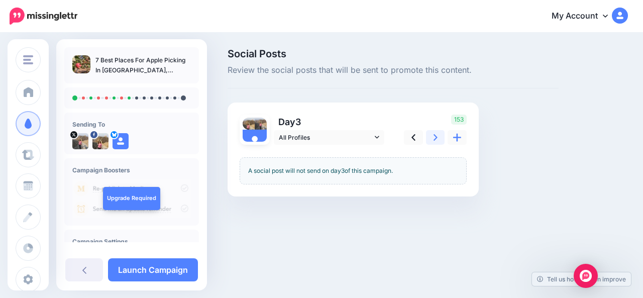
click at [434, 140] on icon at bounding box center [436, 137] width 4 height 7
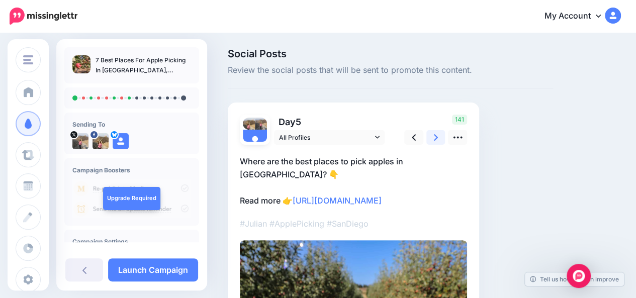
click at [434, 140] on icon at bounding box center [436, 137] width 4 height 7
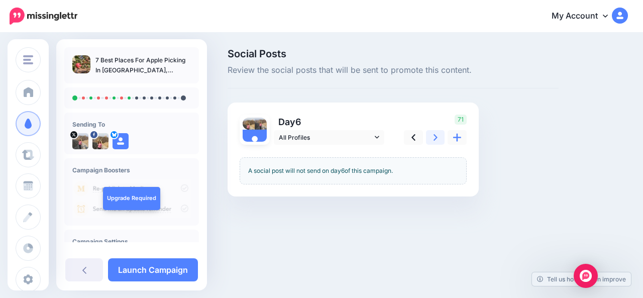
click at [434, 140] on icon at bounding box center [436, 137] width 4 height 7
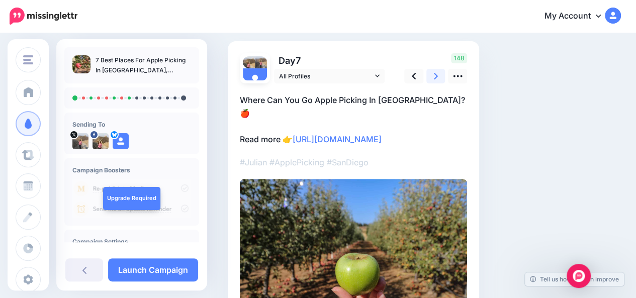
scroll to position [63, 0]
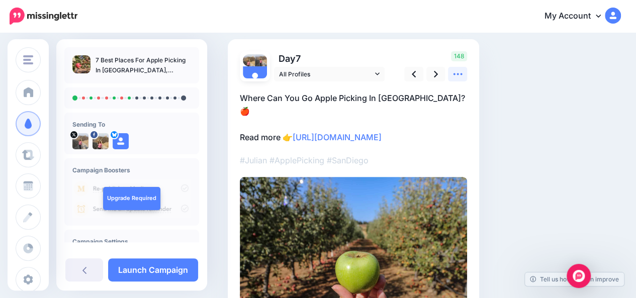
click at [456, 79] on icon at bounding box center [457, 74] width 11 height 11
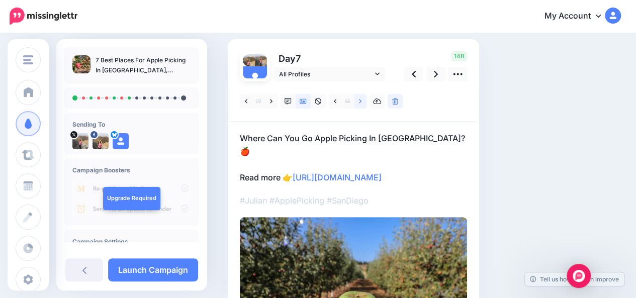
click at [361, 103] on icon at bounding box center [360, 101] width 3 height 7
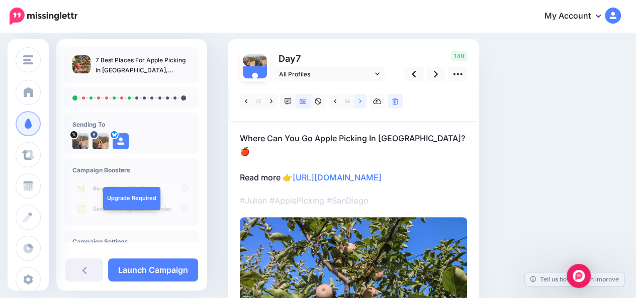
click at [361, 103] on icon at bounding box center [360, 101] width 3 height 7
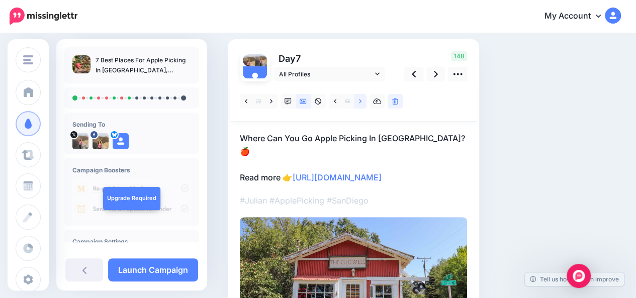
click at [361, 103] on icon at bounding box center [360, 101] width 3 height 7
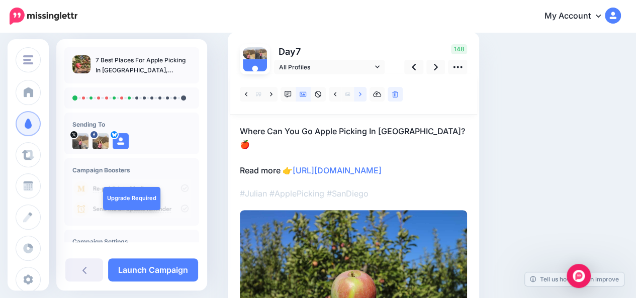
scroll to position [68, 0]
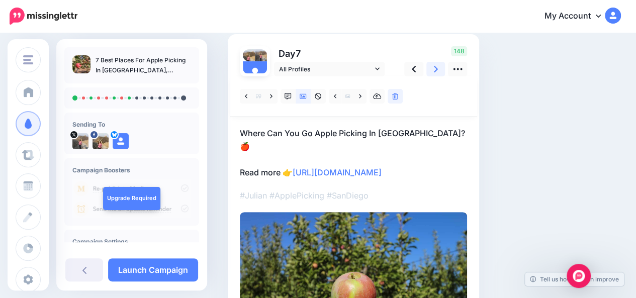
click at [437, 69] on icon at bounding box center [436, 69] width 4 height 11
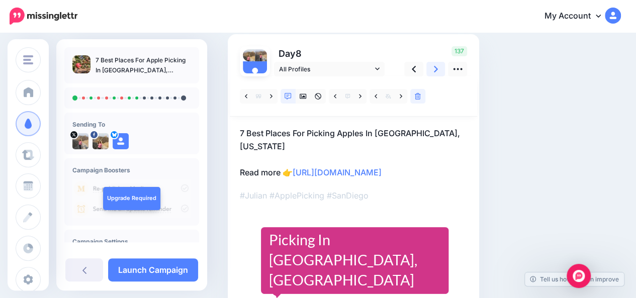
click at [437, 69] on icon at bounding box center [436, 69] width 4 height 11
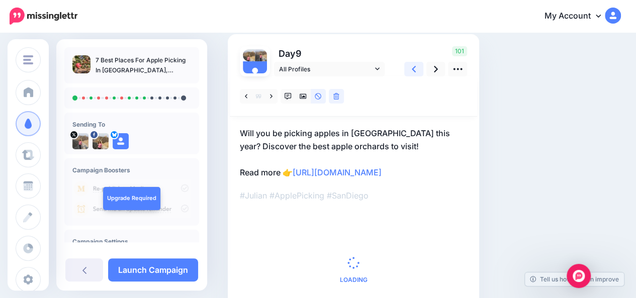
click at [414, 70] on icon at bounding box center [414, 69] width 4 height 11
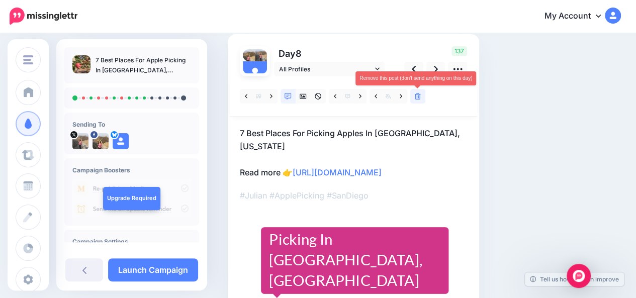
click at [419, 96] on icon at bounding box center [418, 96] width 6 height 7
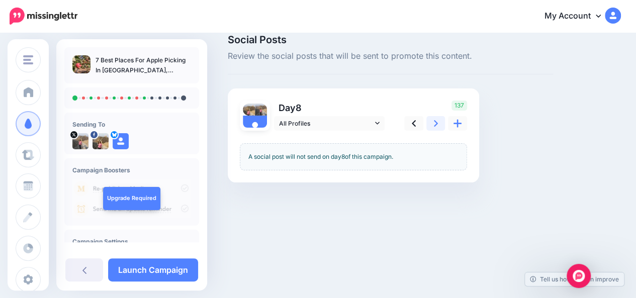
click at [436, 123] on icon at bounding box center [436, 123] width 4 height 7
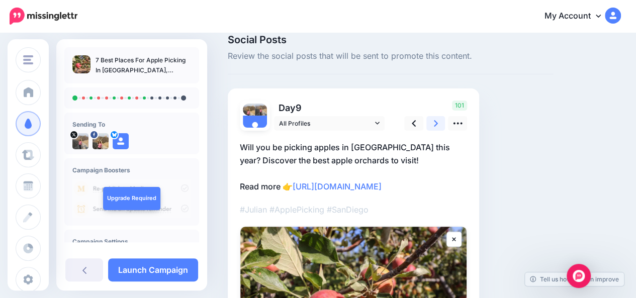
click at [436, 123] on icon at bounding box center [436, 123] width 4 height 7
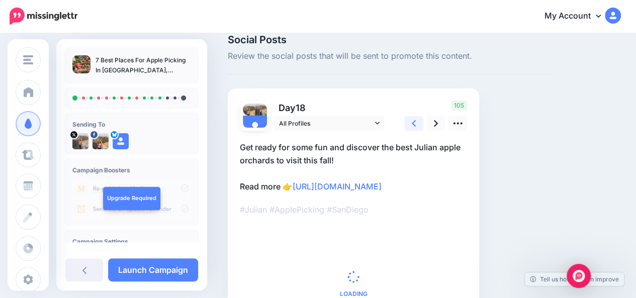
click at [416, 126] on link at bounding box center [413, 123] width 19 height 15
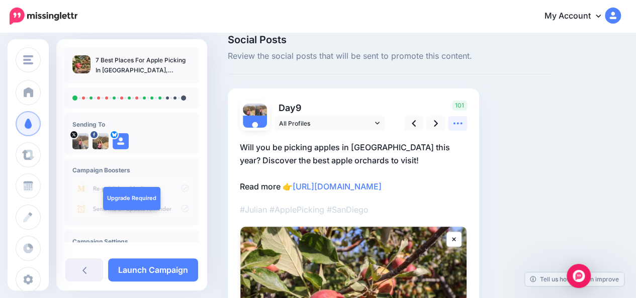
click at [458, 126] on icon at bounding box center [457, 123] width 11 height 11
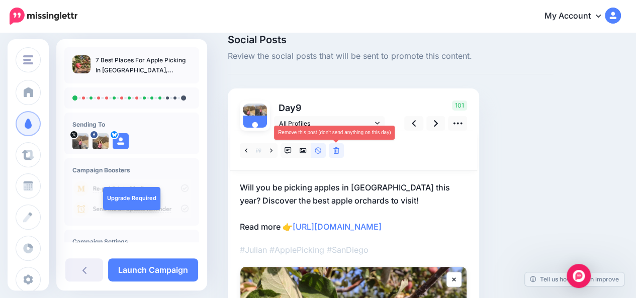
click at [336, 152] on icon at bounding box center [336, 150] width 6 height 7
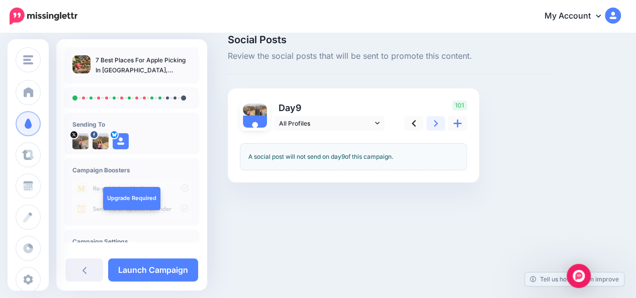
click at [434, 127] on icon at bounding box center [436, 123] width 4 height 11
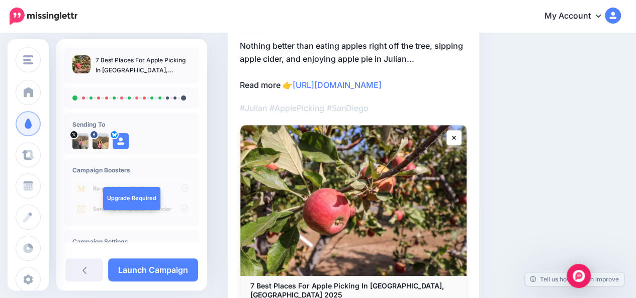
scroll to position [62, 0]
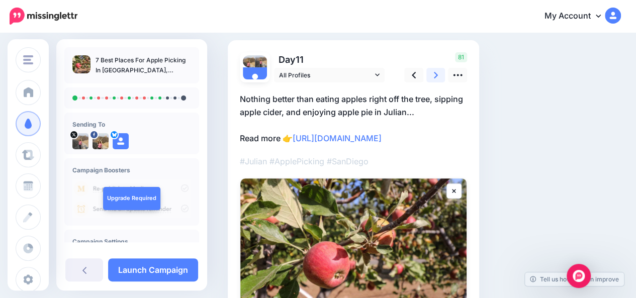
click at [436, 76] on icon at bounding box center [436, 75] width 4 height 11
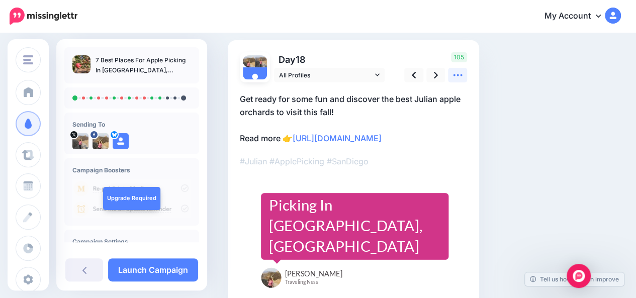
click at [464, 75] on link at bounding box center [457, 75] width 19 height 15
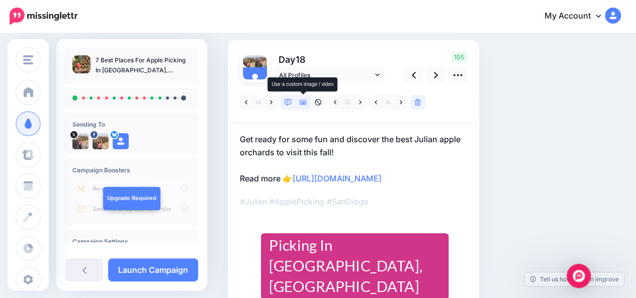
click at [308, 105] on link at bounding box center [303, 102] width 15 height 15
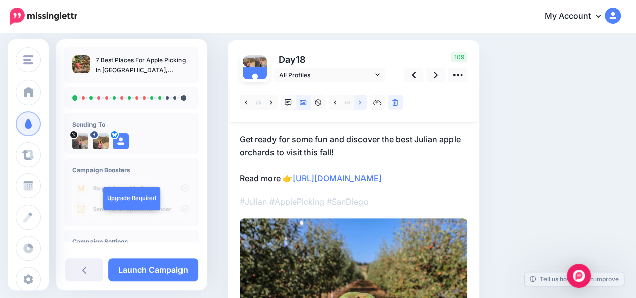
click at [364, 103] on link at bounding box center [360, 102] width 13 height 15
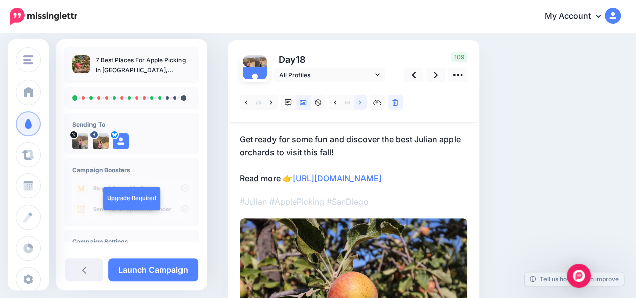
click at [364, 103] on link at bounding box center [360, 102] width 13 height 15
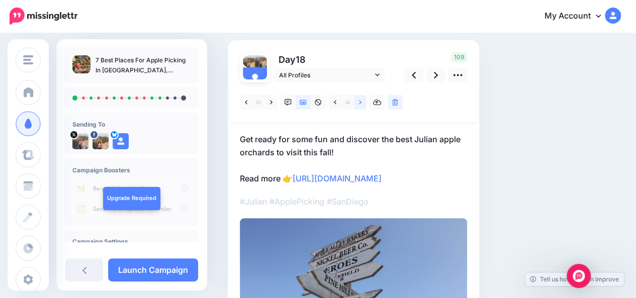
click at [364, 103] on link at bounding box center [360, 102] width 13 height 15
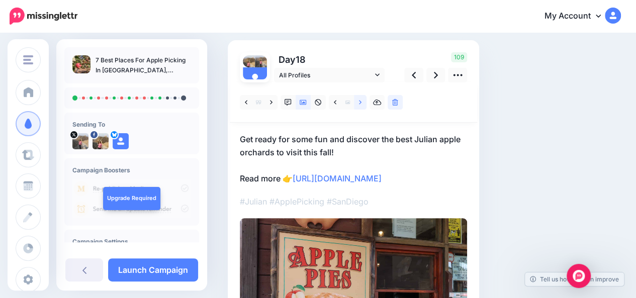
click at [364, 103] on link at bounding box center [360, 102] width 13 height 15
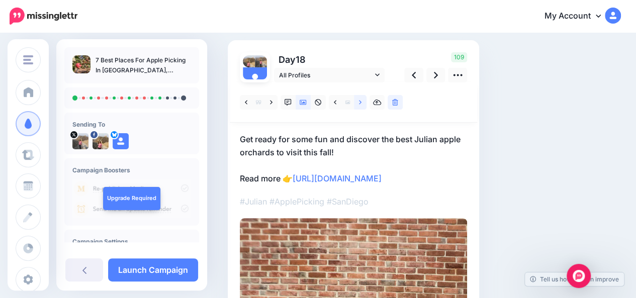
click at [364, 103] on link at bounding box center [360, 102] width 13 height 15
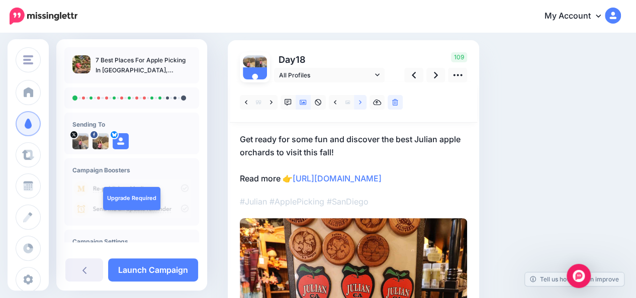
click at [364, 103] on link at bounding box center [360, 102] width 13 height 15
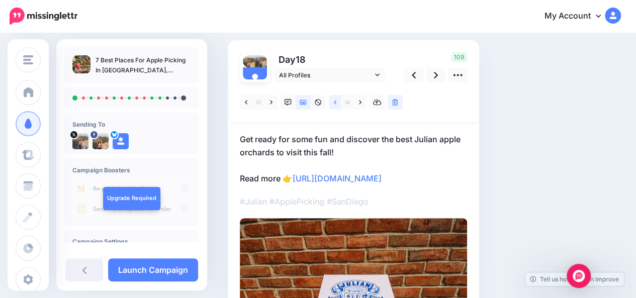
click at [336, 106] on link at bounding box center [335, 102] width 13 height 15
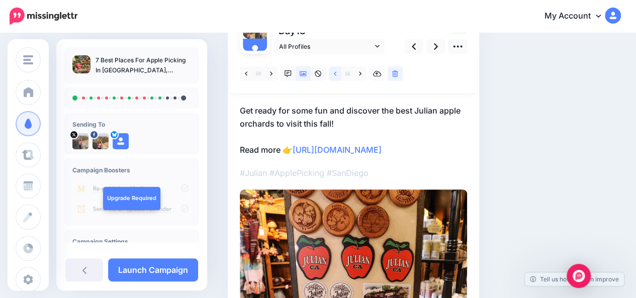
scroll to position [86, 0]
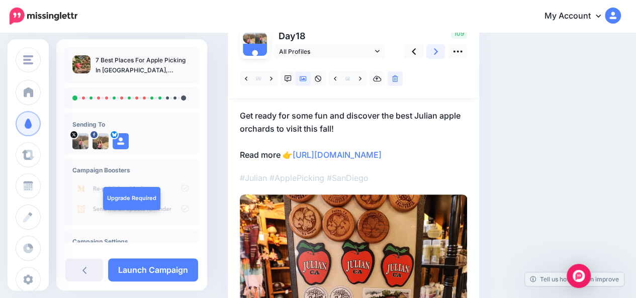
click at [436, 53] on icon at bounding box center [436, 51] width 4 height 11
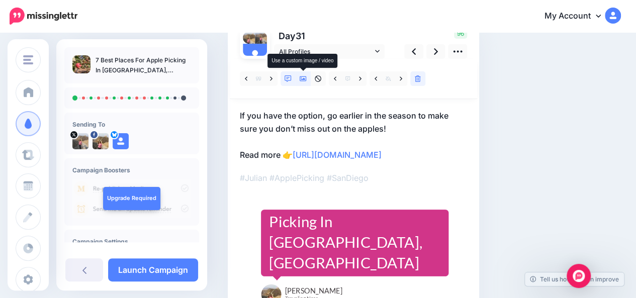
click at [306, 81] on icon at bounding box center [303, 78] width 7 height 5
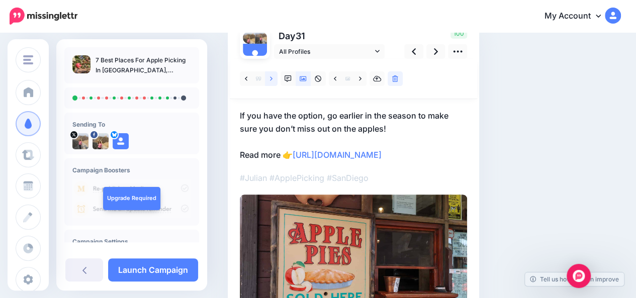
click at [271, 79] on icon at bounding box center [271, 78] width 3 height 4
click at [360, 78] on icon at bounding box center [360, 78] width 3 height 4
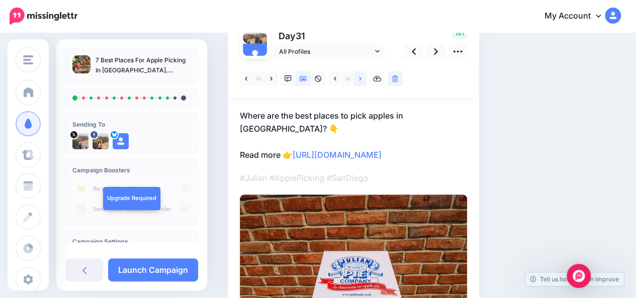
click at [360, 78] on icon at bounding box center [360, 78] width 3 height 4
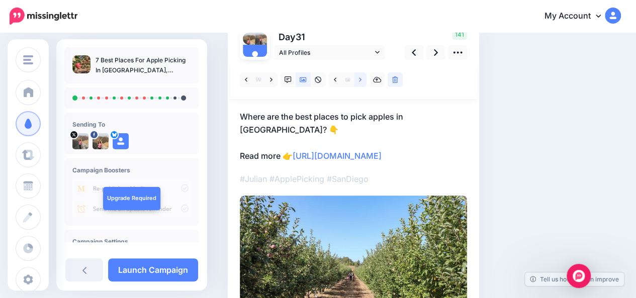
scroll to position [25, 0]
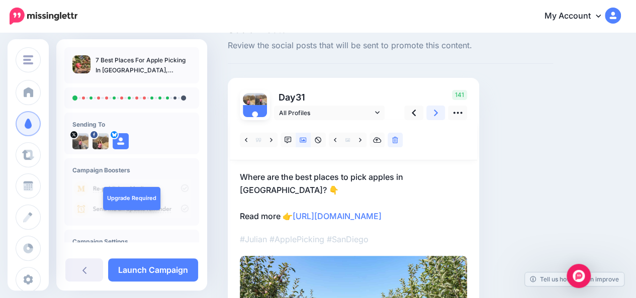
click at [438, 111] on link at bounding box center [435, 113] width 19 height 15
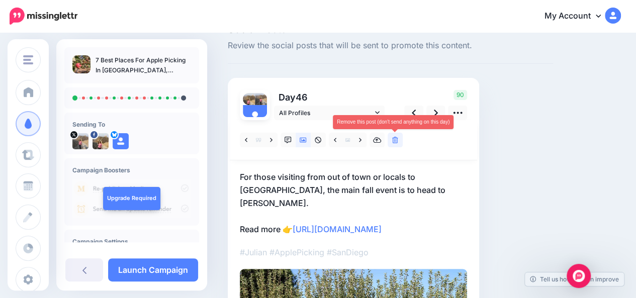
click at [397, 140] on icon at bounding box center [395, 140] width 6 height 7
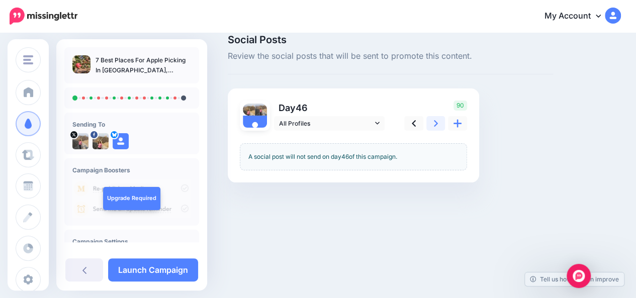
click at [436, 123] on icon at bounding box center [436, 123] width 4 height 7
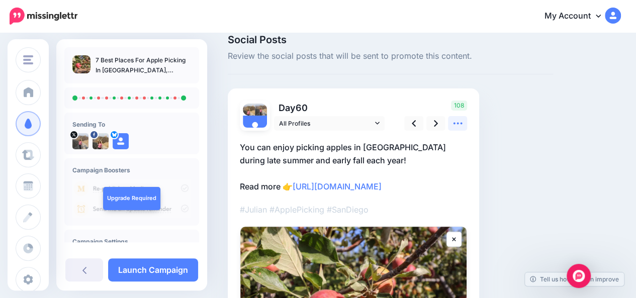
click at [459, 124] on icon at bounding box center [457, 123] width 11 height 11
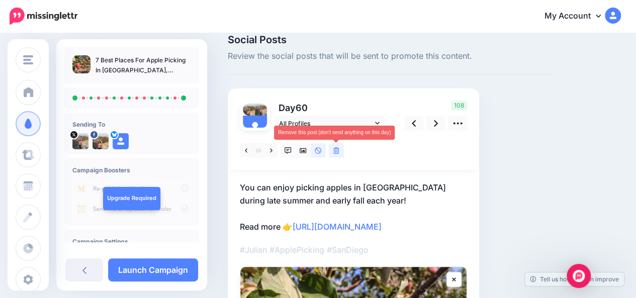
click at [340, 152] on link at bounding box center [336, 150] width 15 height 15
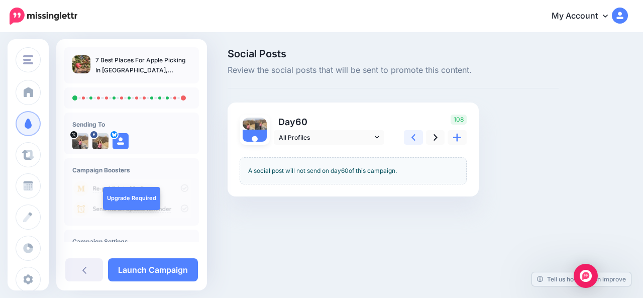
click at [417, 138] on link at bounding box center [413, 137] width 19 height 15
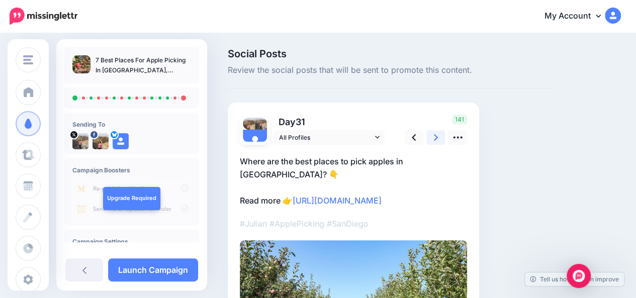
click at [435, 139] on icon at bounding box center [436, 137] width 4 height 7
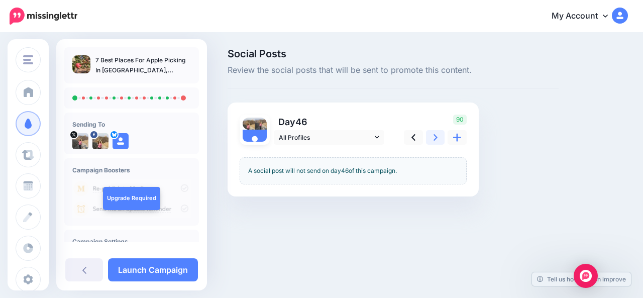
click at [435, 139] on icon at bounding box center [436, 137] width 4 height 7
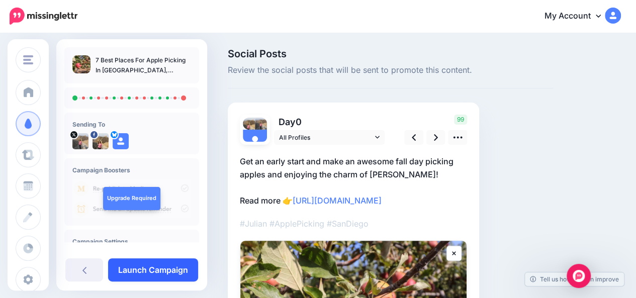
click at [164, 269] on link "Launch Campaign" at bounding box center [153, 269] width 90 height 23
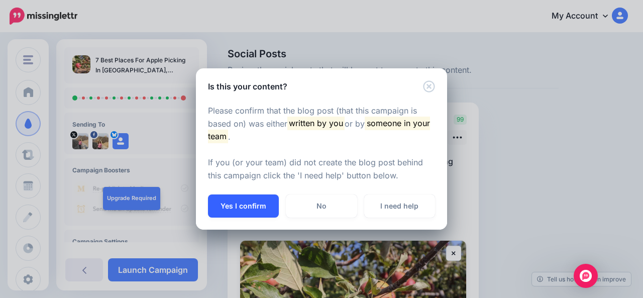
click at [242, 210] on button "Yes I confirm" at bounding box center [243, 206] width 71 height 23
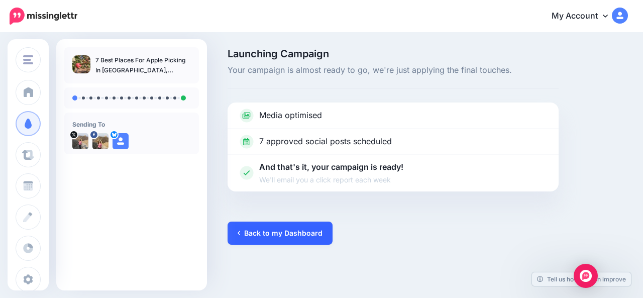
click at [251, 235] on link "Back to my Dashboard" at bounding box center [280, 233] width 105 height 23
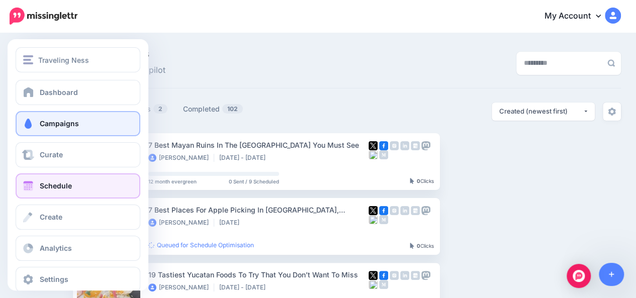
click at [36, 189] on link "Schedule" at bounding box center [78, 185] width 125 height 25
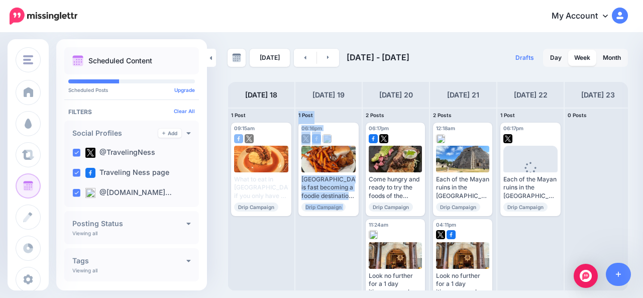
drag, startPoint x: 302, startPoint y: 291, endPoint x: 381, endPoint y: 312, distance: 82.0
click at [381, 298] on html "My Account Dashboard My Account Billing Logout" at bounding box center [321, 149] width 643 height 298
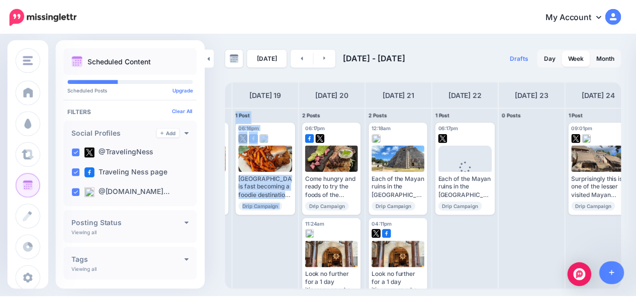
scroll to position [0, 70]
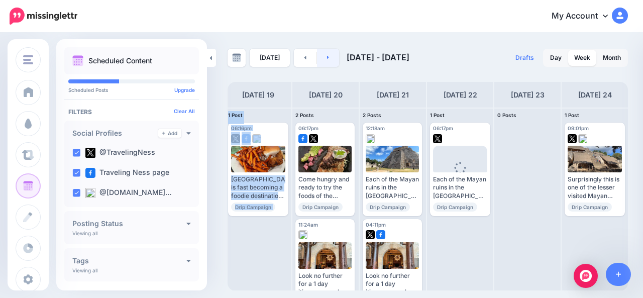
click at [329, 59] on link at bounding box center [328, 58] width 23 height 18
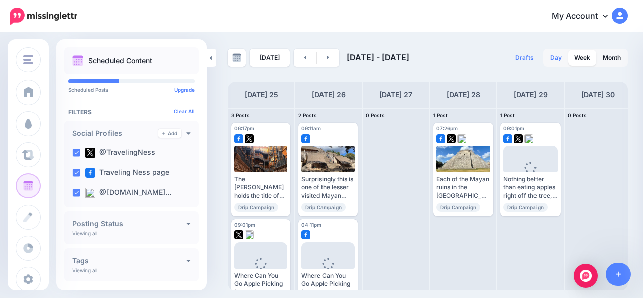
click at [551, 57] on link "Day" at bounding box center [556, 58] width 24 height 16
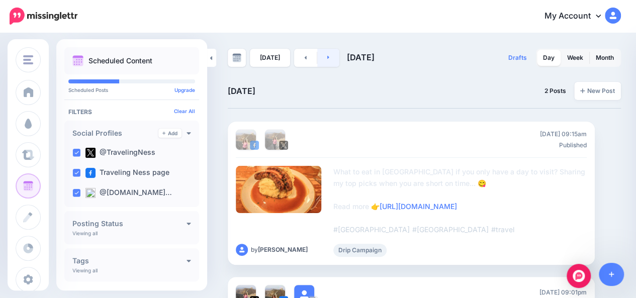
click at [330, 56] on link at bounding box center [328, 58] width 23 height 18
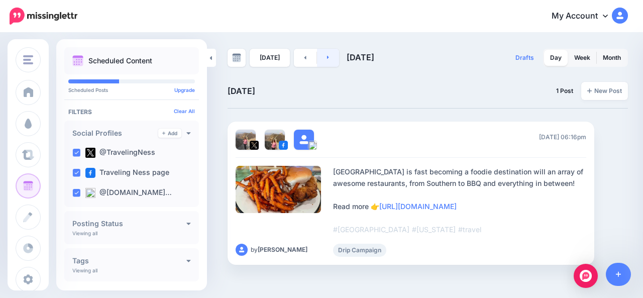
click at [330, 56] on link at bounding box center [328, 58] width 23 height 18
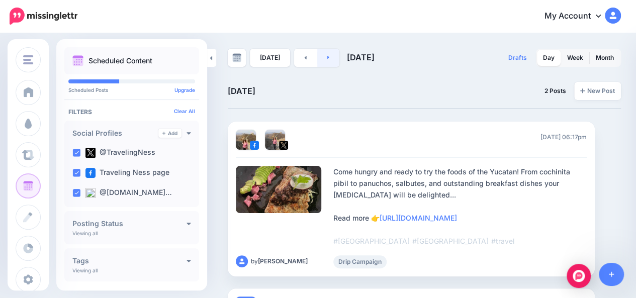
click at [330, 56] on link at bounding box center [328, 58] width 23 height 18
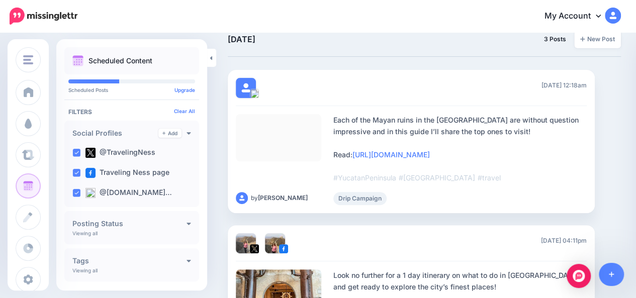
scroll to position [0, 0]
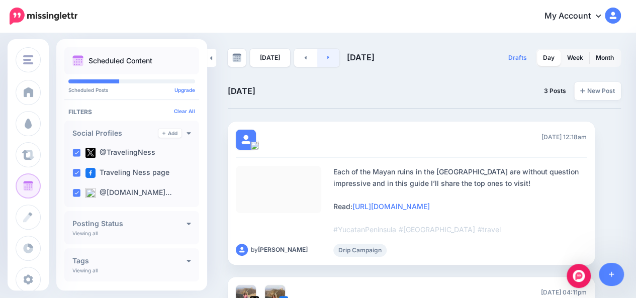
click at [332, 64] on link at bounding box center [328, 58] width 23 height 18
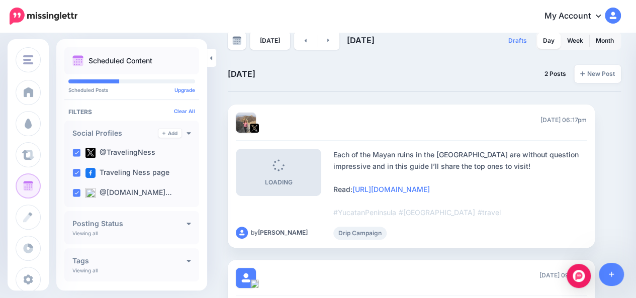
scroll to position [11, 0]
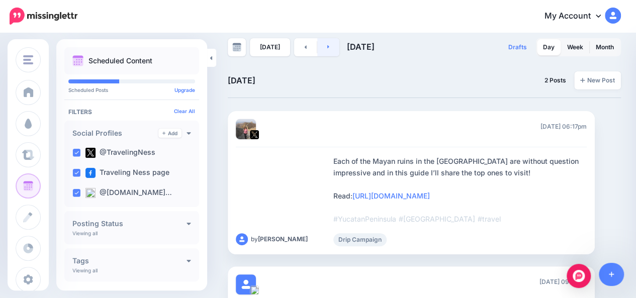
click at [328, 48] on link at bounding box center [328, 47] width 23 height 18
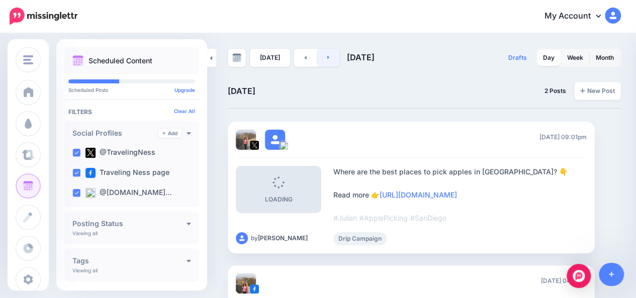
click at [329, 61] on link at bounding box center [328, 58] width 23 height 18
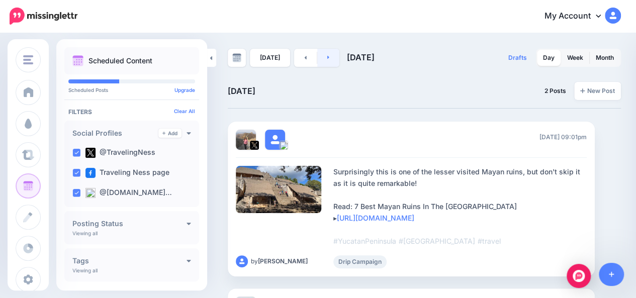
click at [329, 61] on link at bounding box center [328, 58] width 23 height 18
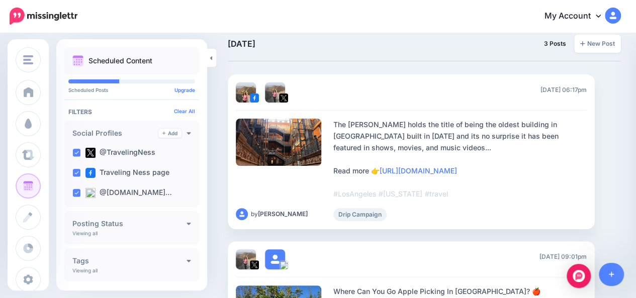
scroll to position [5, 0]
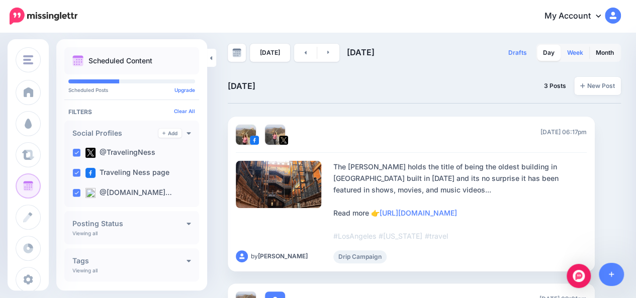
click at [577, 49] on link "Week" at bounding box center [575, 53] width 28 height 16
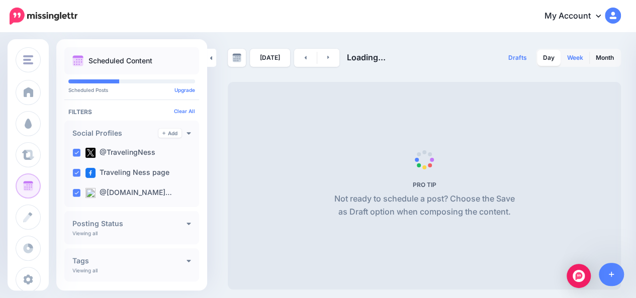
scroll to position [0, 0]
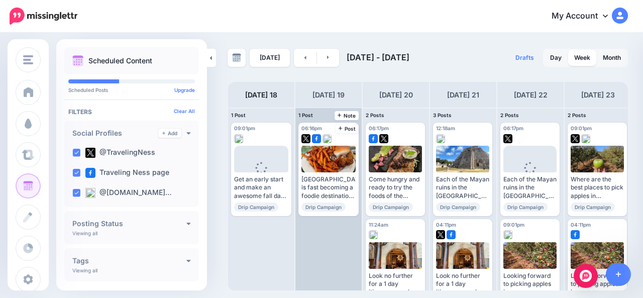
click at [302, 290] on div "06:16pm Tue, August 19, 2025 06:16pm Birmingham is fast becoming a foodie desti…" at bounding box center [329, 199] width 66 height 182
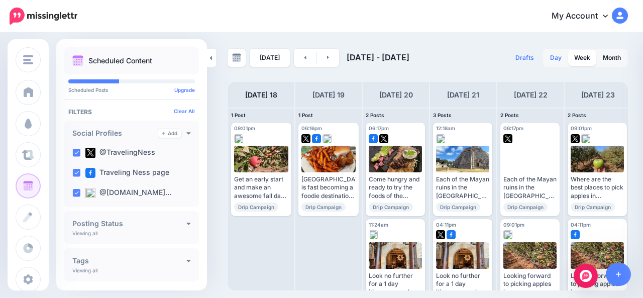
click at [559, 58] on link "Day" at bounding box center [556, 58] width 24 height 16
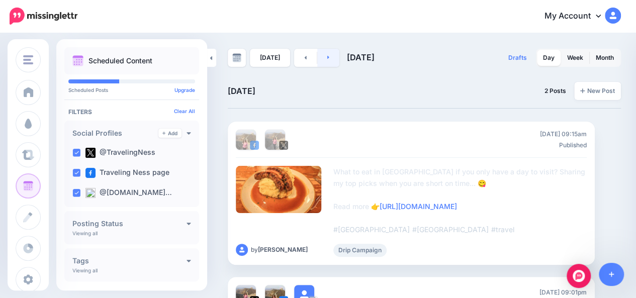
click at [330, 59] on link at bounding box center [328, 58] width 23 height 18
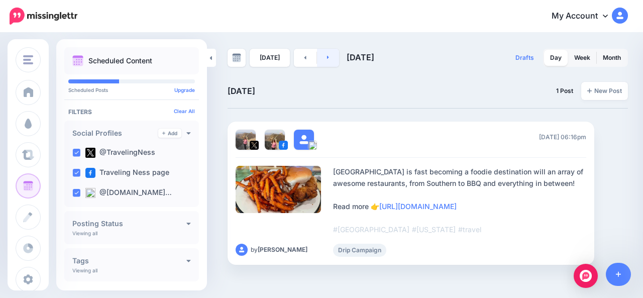
click at [330, 59] on link at bounding box center [328, 58] width 23 height 18
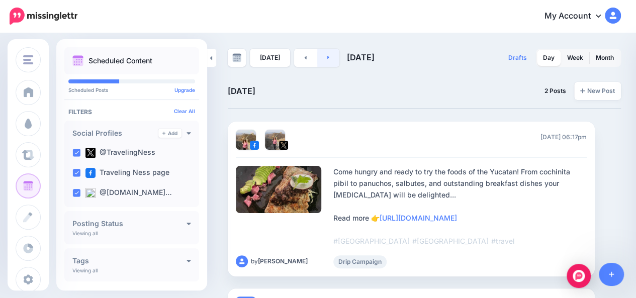
click at [330, 59] on link at bounding box center [328, 58] width 23 height 18
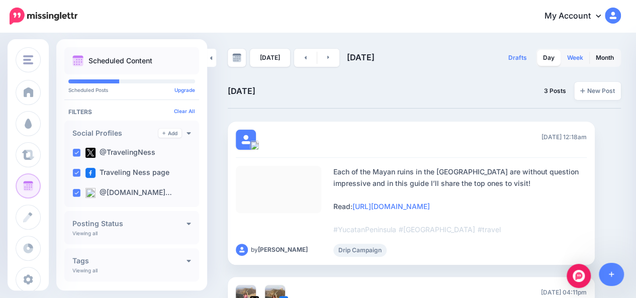
click at [577, 54] on link "Week" at bounding box center [575, 58] width 28 height 16
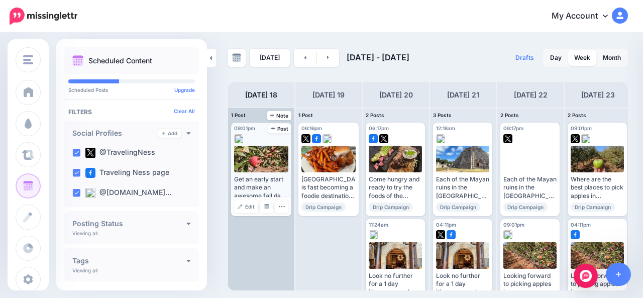
click at [259, 136] on div at bounding box center [261, 136] width 54 height 9
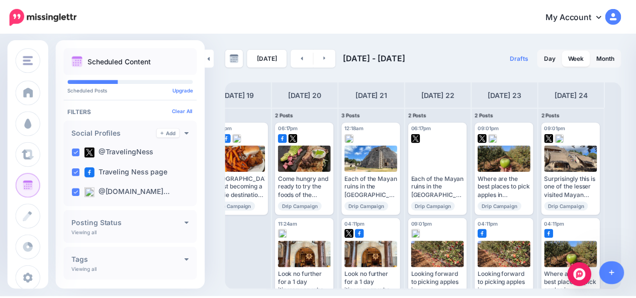
scroll to position [0, 90]
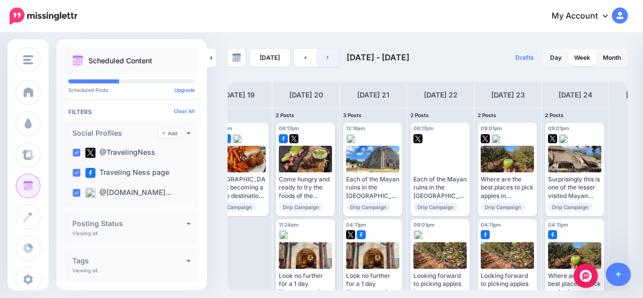
click at [327, 56] on icon at bounding box center [328, 57] width 3 height 6
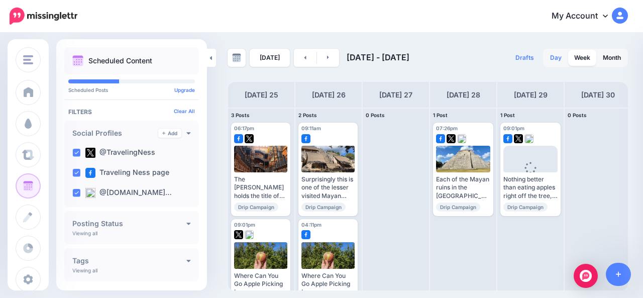
click at [561, 57] on link "Day" at bounding box center [556, 58] width 24 height 16
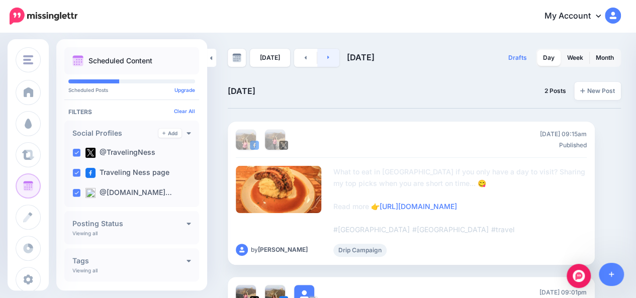
click at [330, 62] on link at bounding box center [328, 58] width 23 height 18
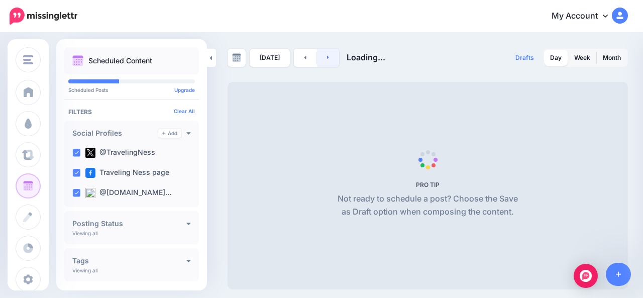
click at [330, 62] on link at bounding box center [328, 58] width 23 height 18
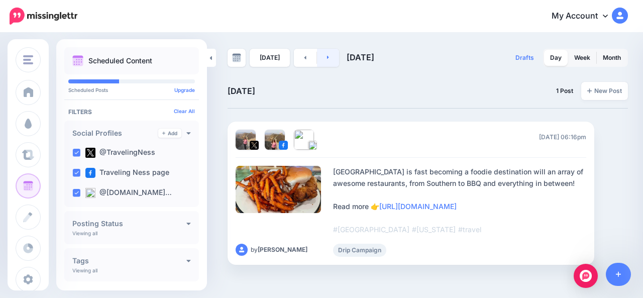
click at [330, 62] on link at bounding box center [328, 58] width 23 height 18
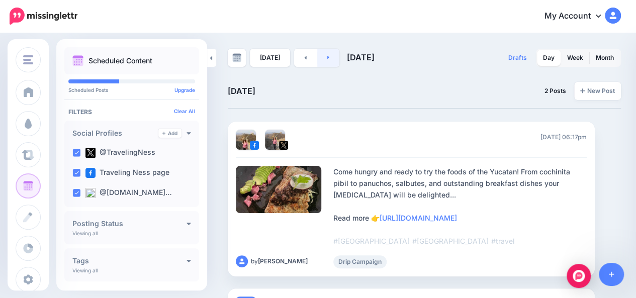
click at [330, 62] on link at bounding box center [328, 58] width 23 height 18
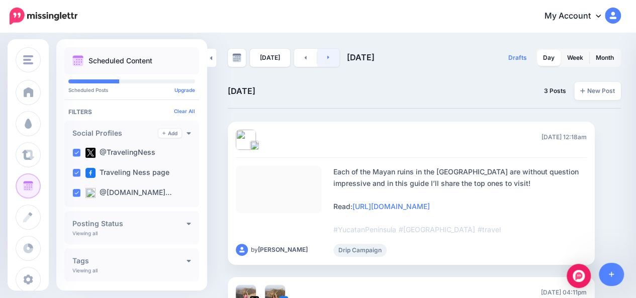
click at [330, 62] on link at bounding box center [328, 58] width 23 height 18
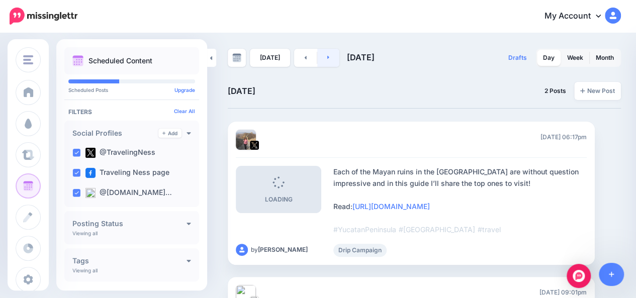
click at [330, 62] on link at bounding box center [328, 58] width 23 height 18
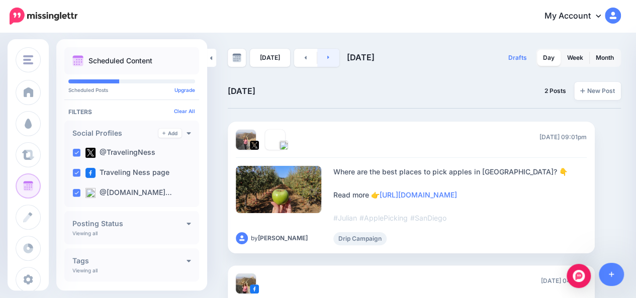
click at [330, 62] on link at bounding box center [328, 58] width 23 height 18
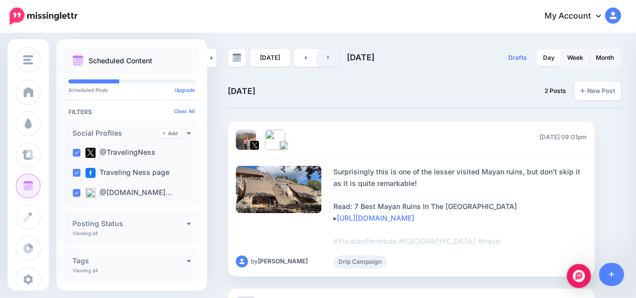
click at [330, 62] on link at bounding box center [328, 58] width 23 height 18
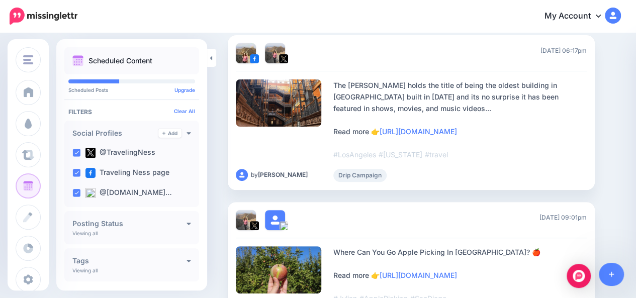
scroll to position [23, 0]
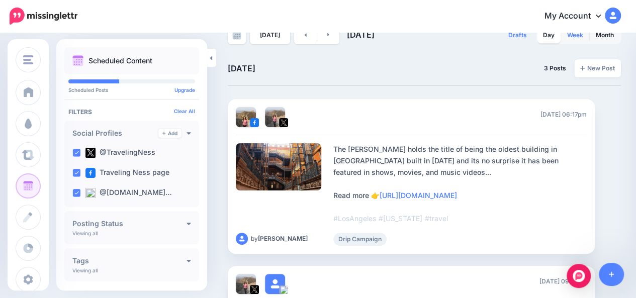
click at [589, 42] on link "Week" at bounding box center [575, 35] width 28 height 16
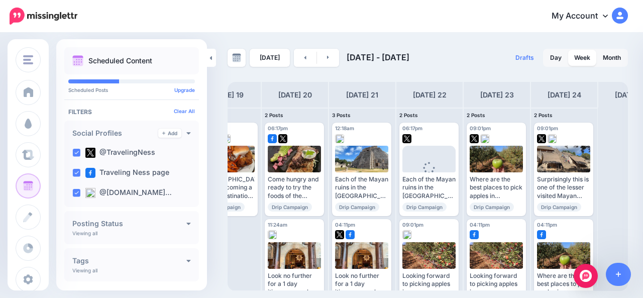
scroll to position [0, 102]
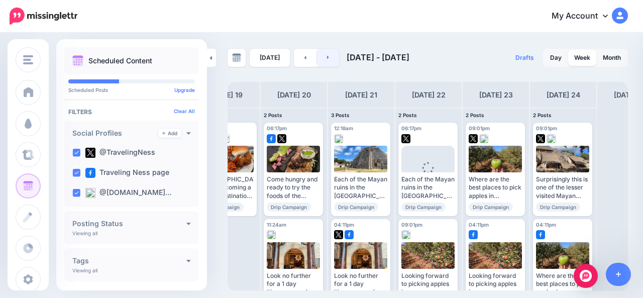
click at [327, 60] on link at bounding box center [328, 58] width 23 height 18
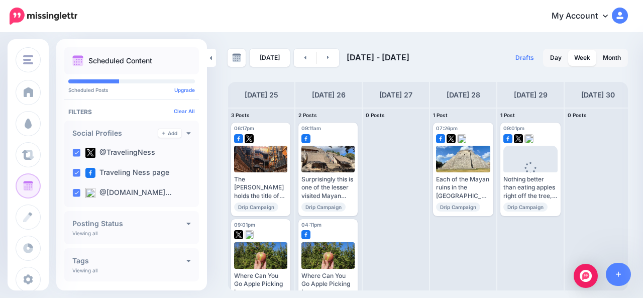
scroll to position [0, 70]
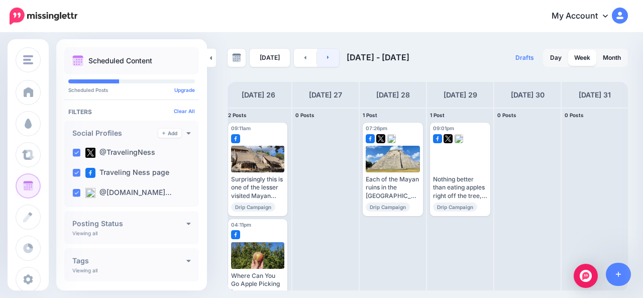
click at [325, 60] on link at bounding box center [328, 58] width 23 height 18
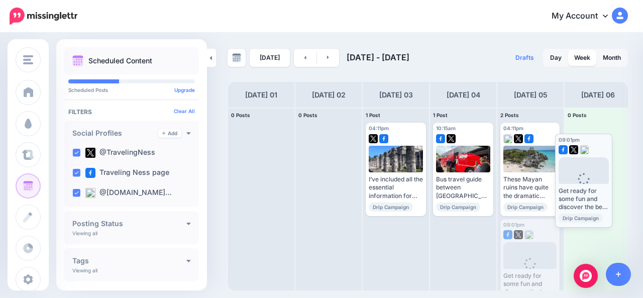
drag, startPoint x: 533, startPoint y: 263, endPoint x: 588, endPoint y: 177, distance: 101.8
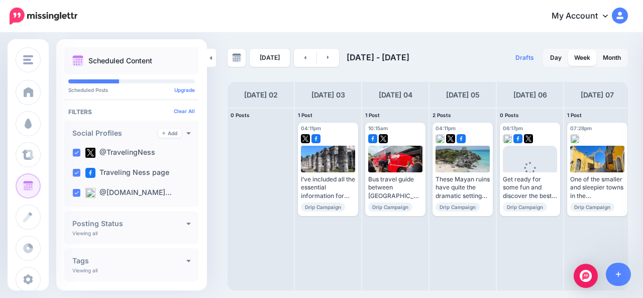
scroll to position [0, 68]
click at [331, 59] on link at bounding box center [328, 58] width 23 height 18
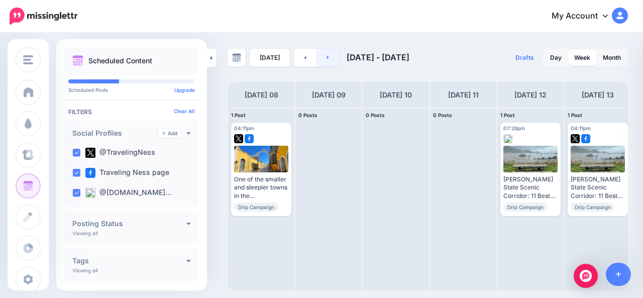
click at [331, 59] on link at bounding box center [328, 58] width 23 height 18
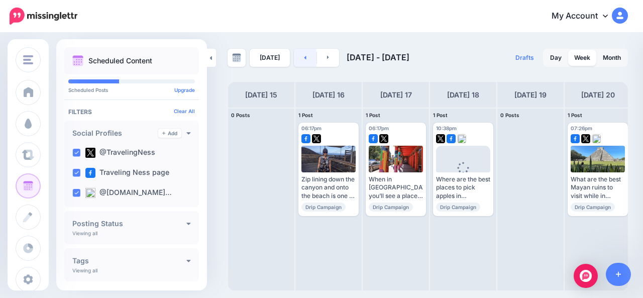
click at [298, 58] on link at bounding box center [305, 58] width 23 height 18
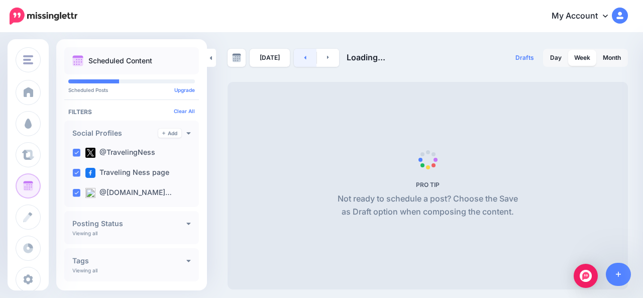
click at [298, 58] on link at bounding box center [305, 58] width 23 height 18
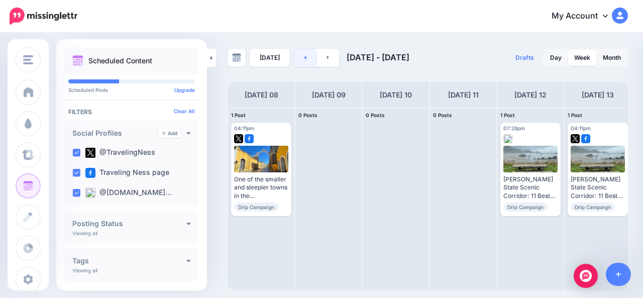
click at [298, 58] on link at bounding box center [305, 58] width 23 height 18
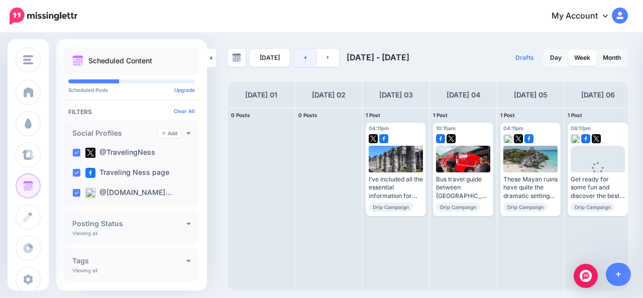
click at [298, 58] on link at bounding box center [305, 58] width 23 height 18
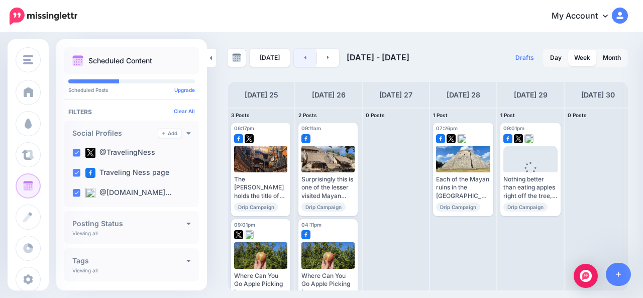
click at [298, 58] on link at bounding box center [305, 58] width 23 height 18
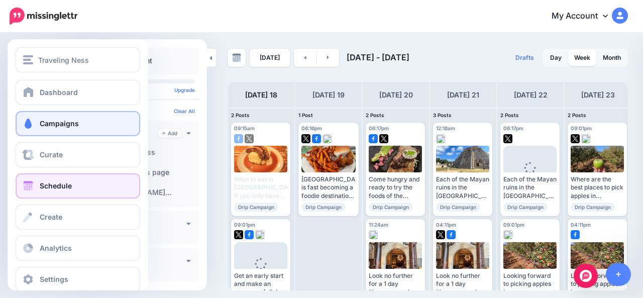
click at [41, 121] on span "Campaigns" at bounding box center [59, 123] width 39 height 9
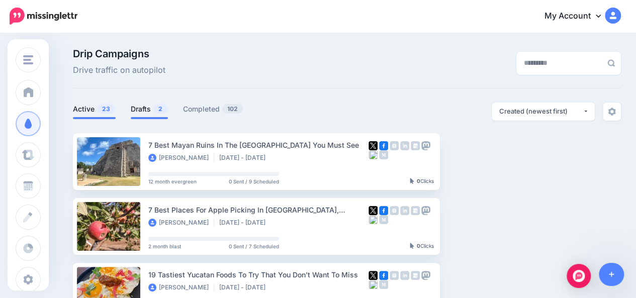
click at [138, 108] on link "Drafts 2" at bounding box center [149, 109] width 37 height 12
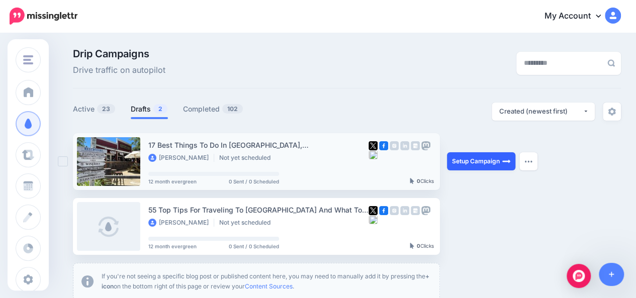
click at [475, 164] on link "Setup Campaign" at bounding box center [481, 161] width 68 height 18
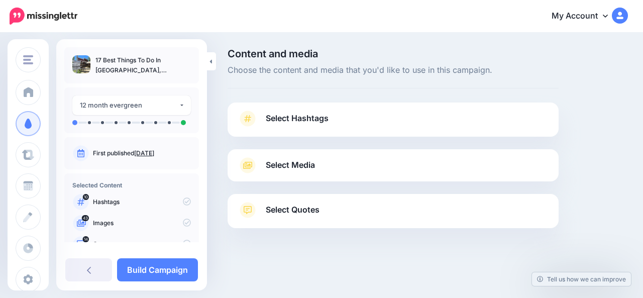
click at [441, 126] on link "Select Hashtags" at bounding box center [393, 124] width 311 height 26
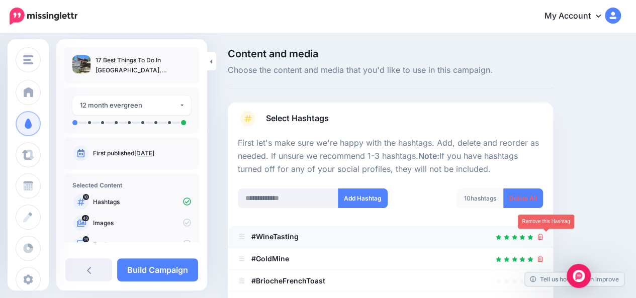
click at [543, 236] on icon at bounding box center [540, 237] width 6 height 6
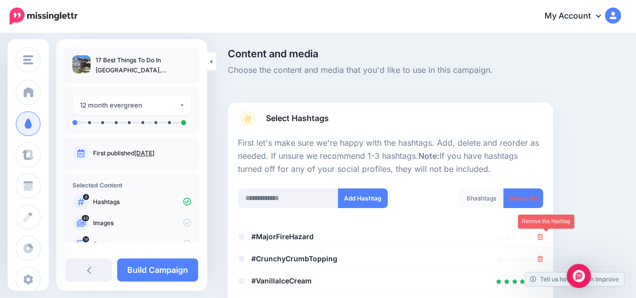
click at [543, 236] on icon at bounding box center [540, 237] width 6 height 6
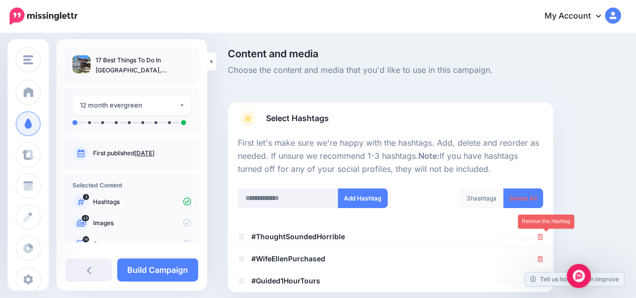
click at [543, 236] on icon at bounding box center [540, 237] width 6 height 6
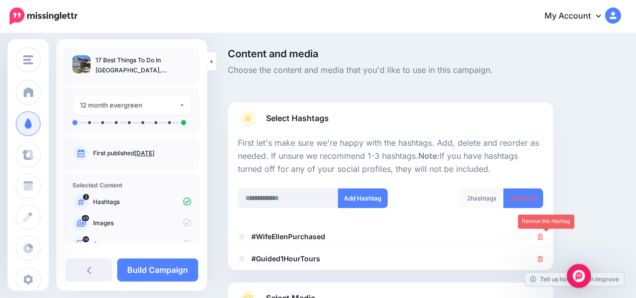
click at [543, 236] on icon at bounding box center [540, 237] width 6 height 6
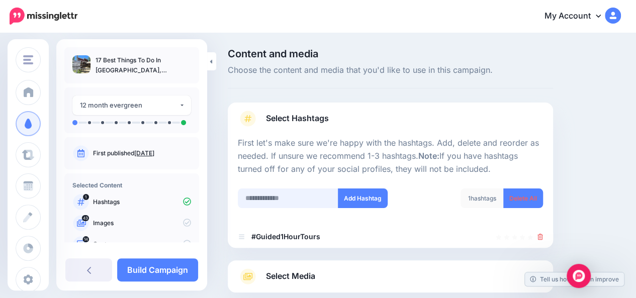
click at [305, 197] on input "text" at bounding box center [288, 198] width 101 height 20
type input "******"
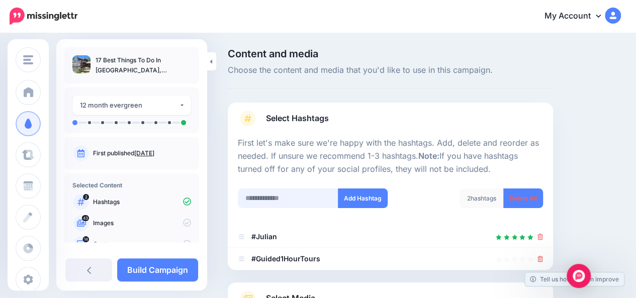
scroll to position [142, 0]
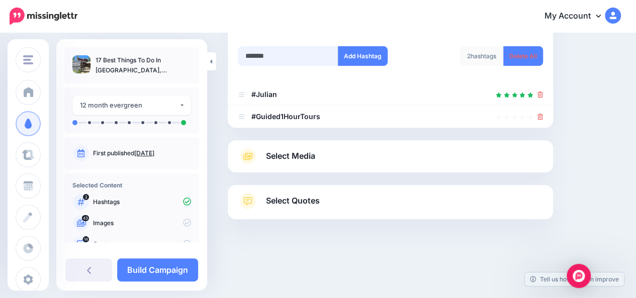
type input "********"
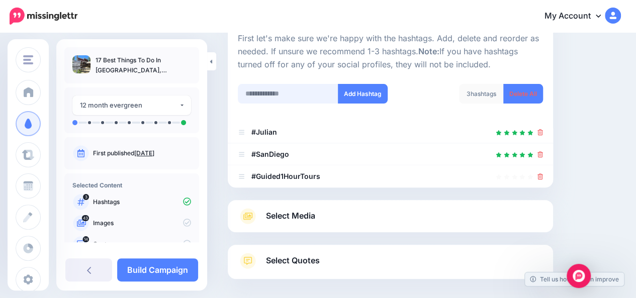
scroll to position [95, 0]
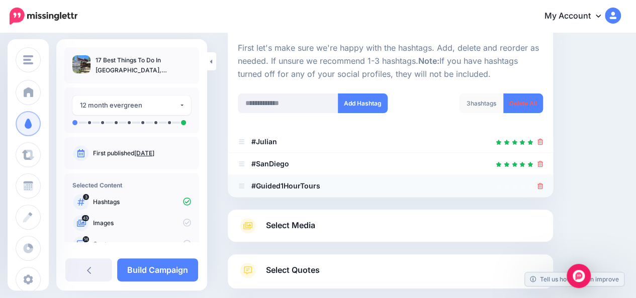
click at [543, 184] on icon at bounding box center [540, 186] width 6 height 6
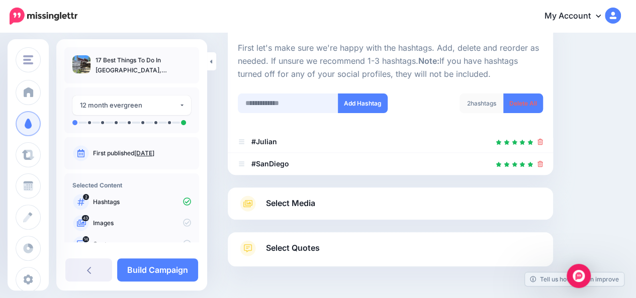
click at [259, 106] on input "text" at bounding box center [288, 103] width 101 height 20
type input "******"
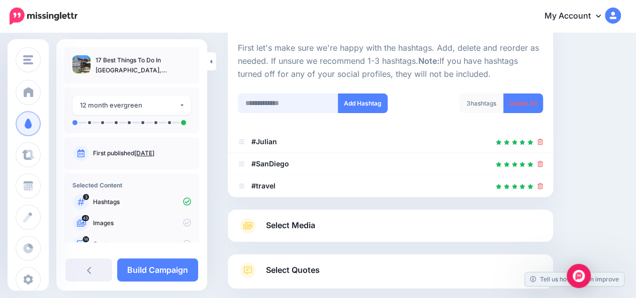
scroll to position [150, 0]
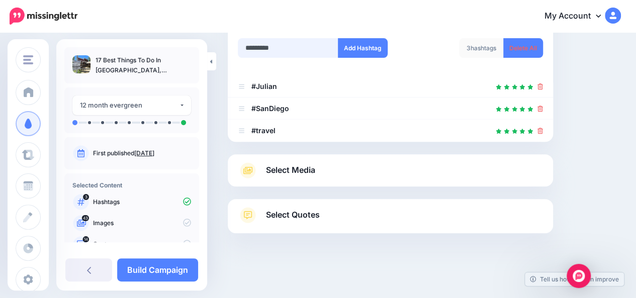
type input "**********"
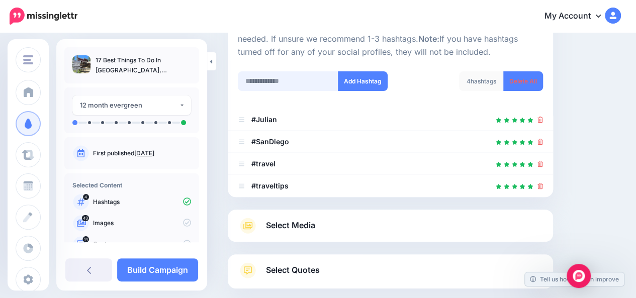
scroll to position [160, 0]
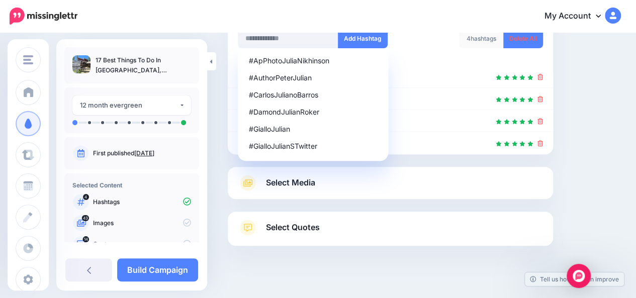
click at [446, 188] on link "Select Media" at bounding box center [390, 183] width 305 height 16
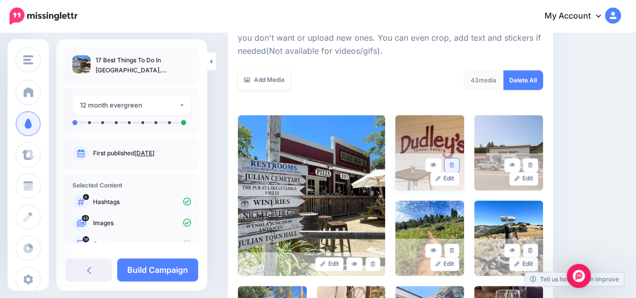
click at [454, 162] on icon at bounding box center [451, 165] width 5 height 6
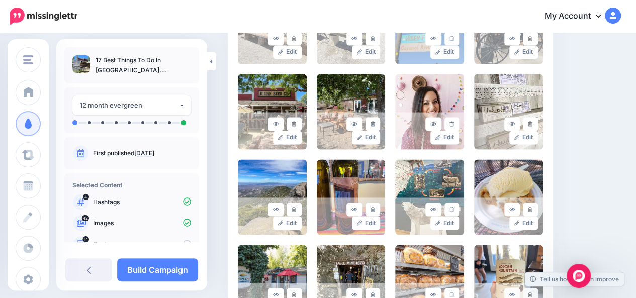
scroll to position [801, 0]
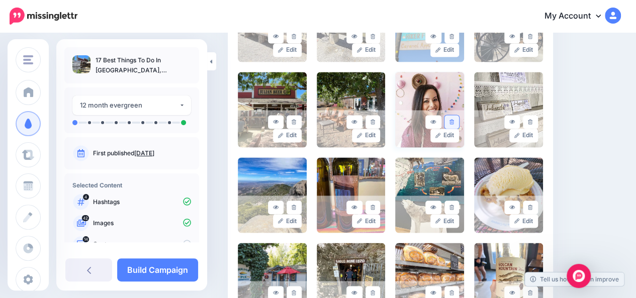
click at [454, 122] on icon at bounding box center [451, 122] width 5 height 6
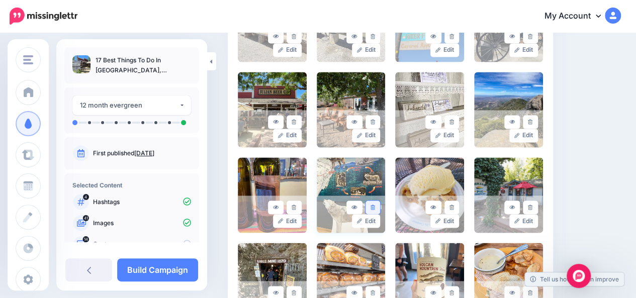
click at [375, 205] on icon at bounding box center [372, 208] width 5 height 6
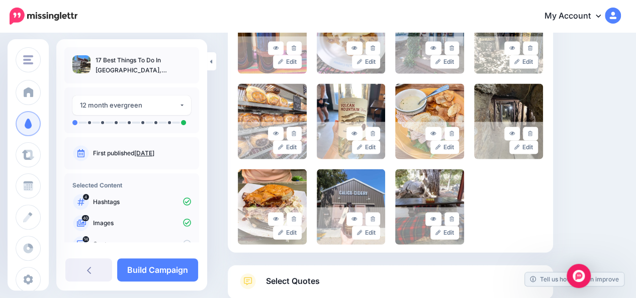
scroll to position [1026, 0]
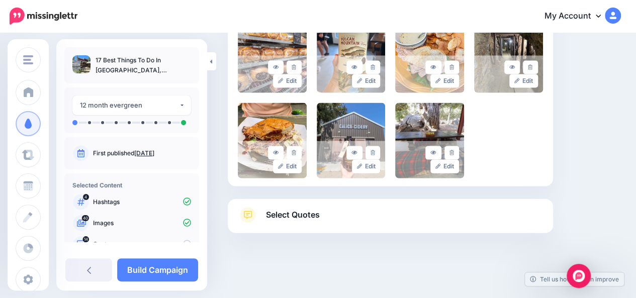
click at [529, 222] on link "Select Quotes" at bounding box center [390, 220] width 305 height 26
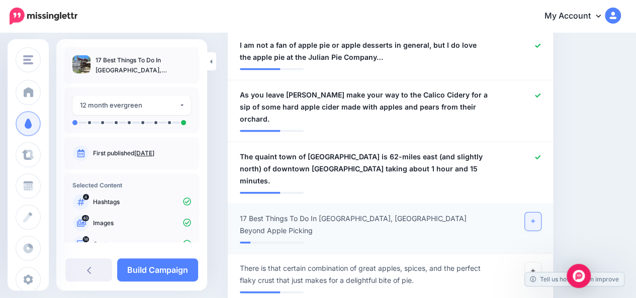
click at [538, 213] on link at bounding box center [533, 222] width 16 height 18
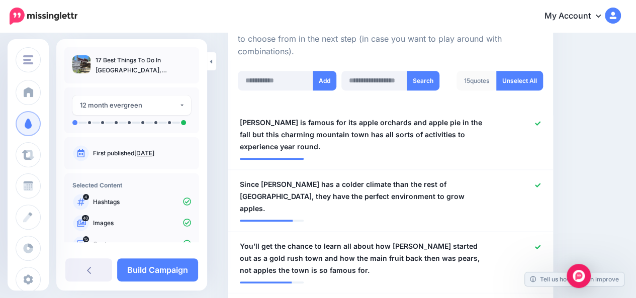
scroll to position [249, 0]
